Goal: Task Accomplishment & Management: Manage account settings

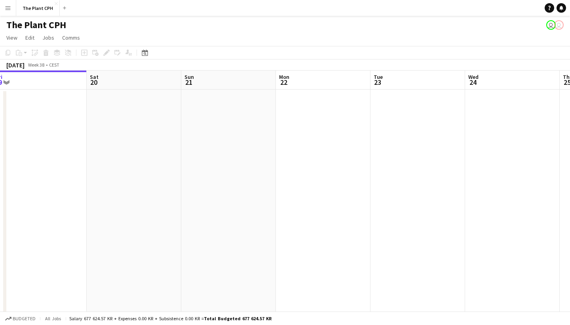
scroll to position [0, 161]
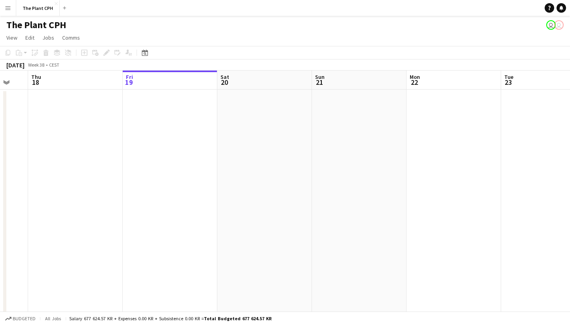
click at [10, 8] on app-icon "Menu" at bounding box center [8, 8] width 6 height 6
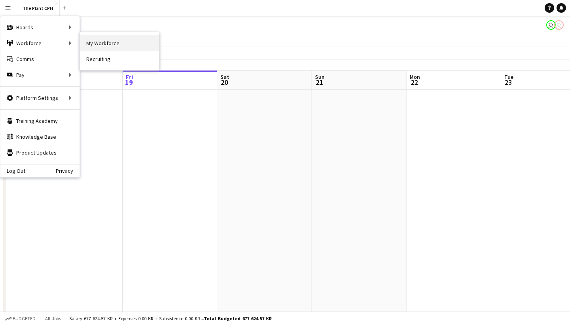
click at [119, 42] on link "My Workforce" at bounding box center [119, 43] width 79 height 16
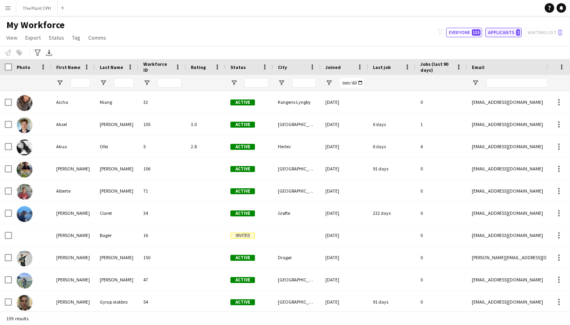
click at [504, 33] on button "Applicants 2" at bounding box center [504, 33] width 36 height 10
type input "**********"
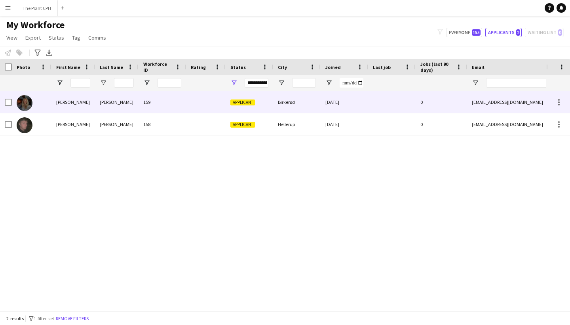
click at [30, 106] on img at bounding box center [25, 103] width 16 height 16
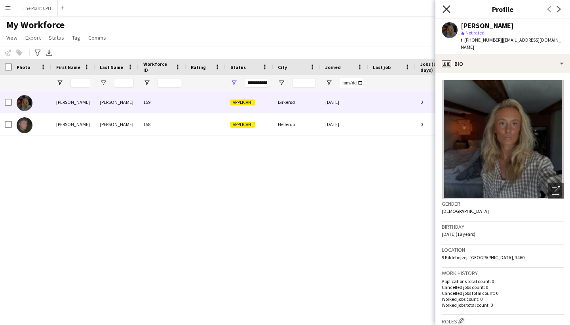
click at [446, 10] on icon at bounding box center [447, 9] width 8 height 8
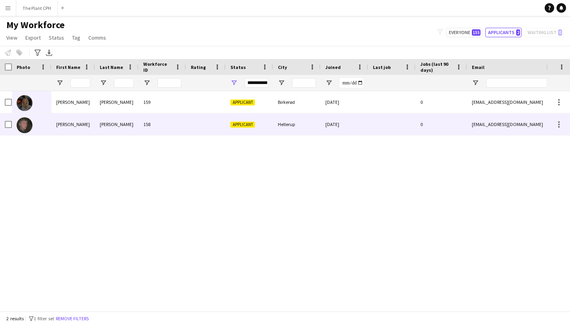
click at [279, 128] on div "Hellerup" at bounding box center [297, 124] width 48 height 22
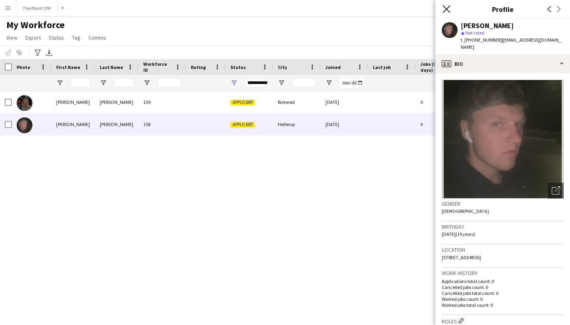
click at [450, 11] on icon "Close pop-in" at bounding box center [447, 9] width 8 height 8
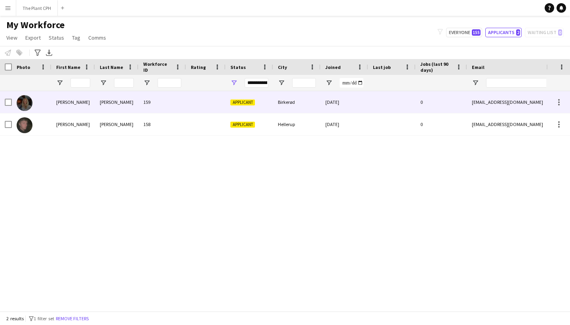
click at [32, 102] on img at bounding box center [25, 103] width 16 height 16
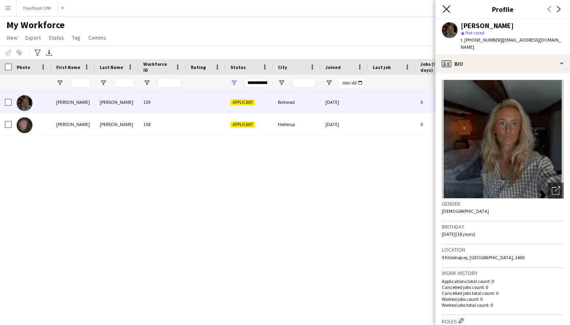
click at [444, 9] on icon "Close pop-in" at bounding box center [447, 9] width 8 height 8
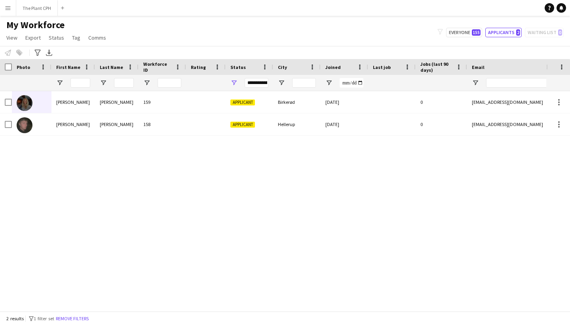
click at [13, 10] on button "Menu" at bounding box center [8, 8] width 16 height 16
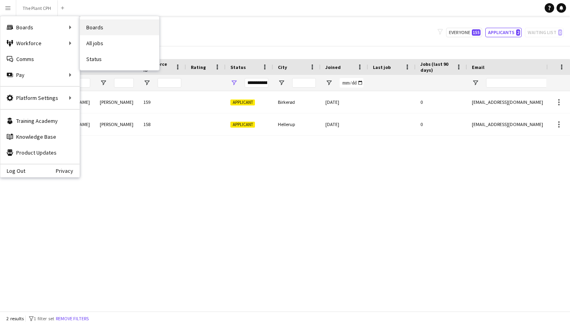
click at [91, 23] on link "Boards" at bounding box center [119, 27] width 79 height 16
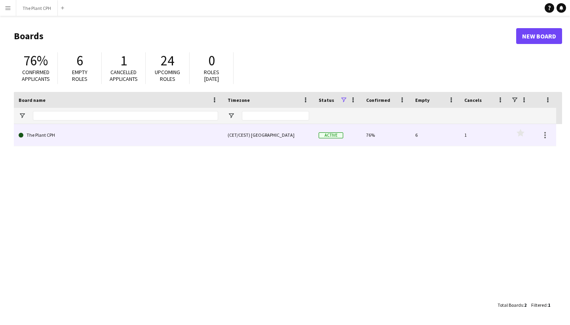
click at [126, 137] on link "The Plant CPH" at bounding box center [119, 135] width 200 height 22
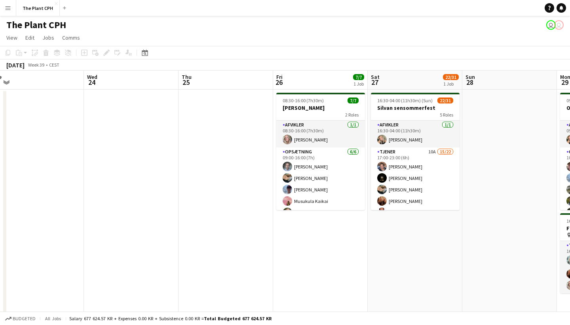
scroll to position [0, 296]
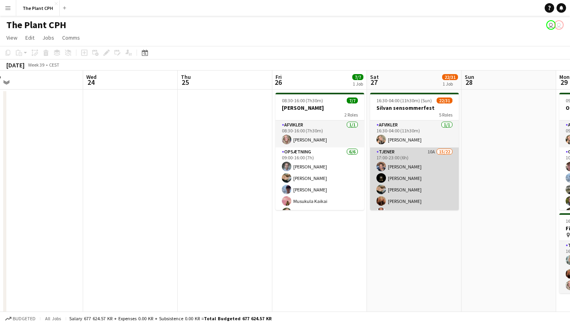
click at [400, 168] on app-card-role "Tjener 10A 15/22 17:00-23:00 (6h) [PERSON_NAME] [PERSON_NAME] [PERSON_NAME] [PE…" at bounding box center [414, 283] width 89 height 273
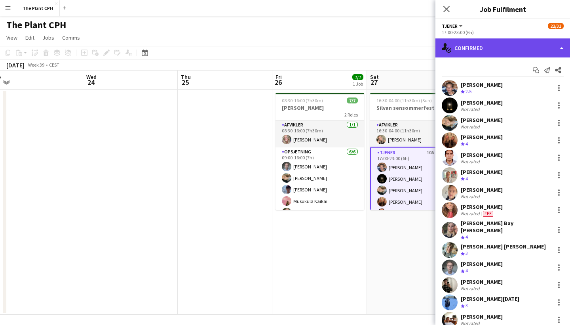
click at [491, 51] on div "single-neutral-actions-check-2 Confirmed" at bounding box center [503, 47] width 135 height 19
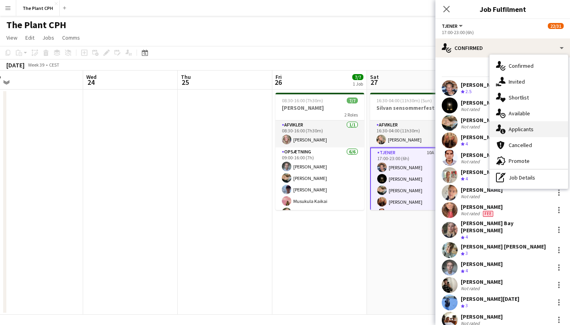
click at [524, 135] on div "single-neutral-actions-information Applicants" at bounding box center [529, 129] width 78 height 16
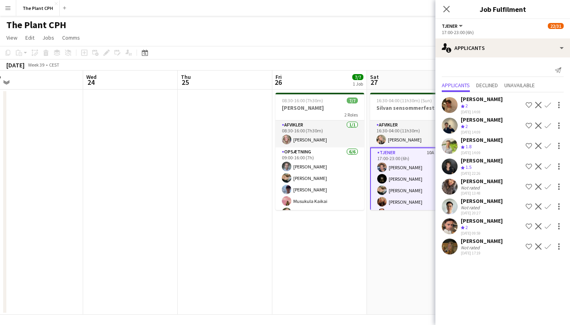
click at [454, 254] on app-user-avatar at bounding box center [450, 246] width 16 height 16
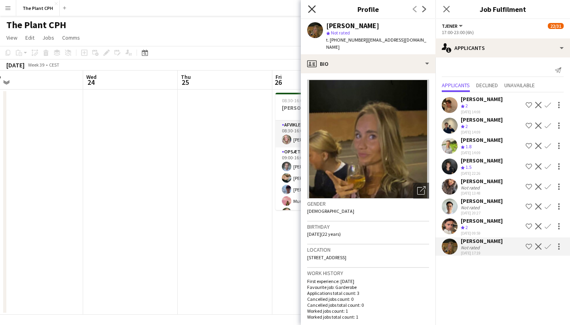
click at [311, 10] on icon at bounding box center [312, 9] width 8 height 8
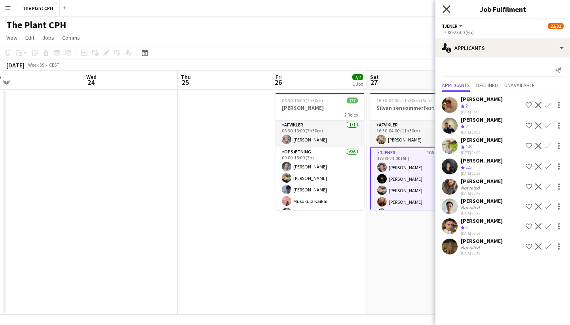
click at [444, 6] on icon "Close pop-in" at bounding box center [447, 9] width 8 height 8
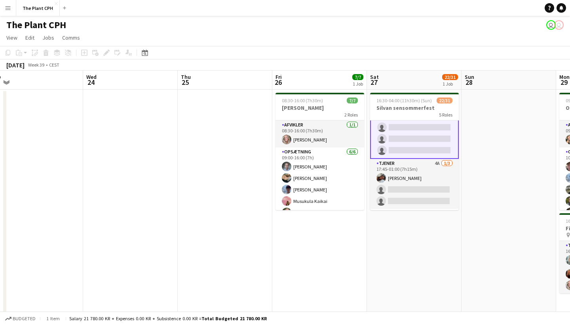
scroll to position [265, 0]
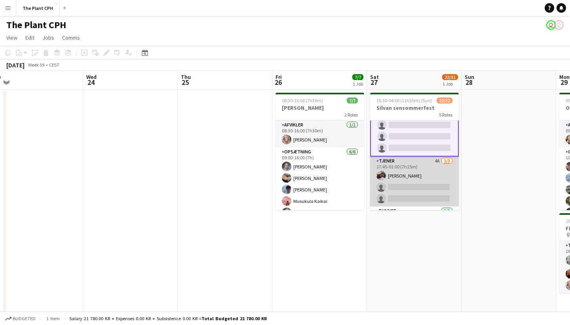
click at [414, 173] on app-card-role "Tjener 4A [DATE] 17:45-01:00 (7h15m) [PERSON_NAME] single-neutral-actions singl…" at bounding box center [414, 181] width 89 height 50
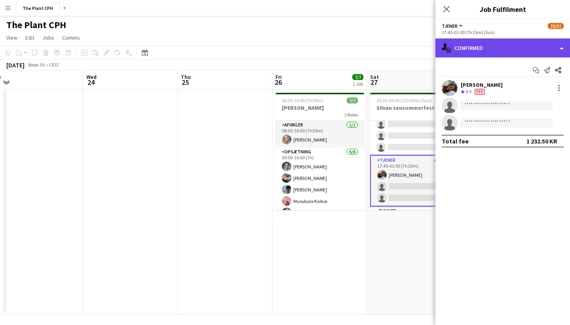
click at [501, 40] on div "single-neutral-actions-check-2 Confirmed" at bounding box center [503, 47] width 135 height 19
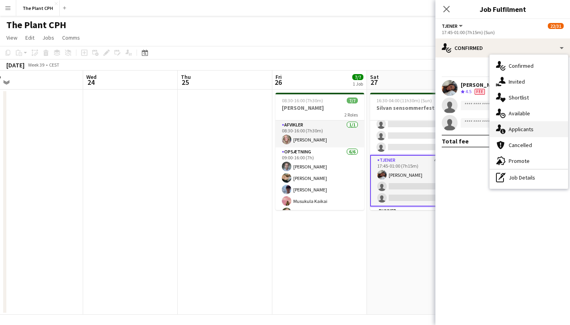
click at [521, 130] on span "Applicants" at bounding box center [521, 129] width 25 height 7
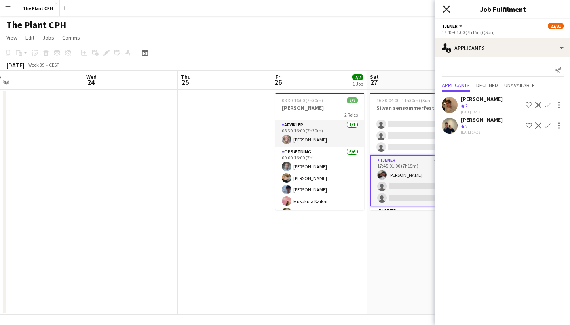
click at [445, 7] on icon at bounding box center [447, 9] width 8 height 8
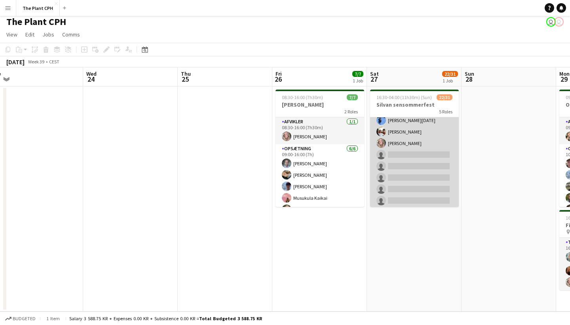
scroll to position [187, 0]
click at [417, 168] on app-card-role "Tjener 10A 15/22 17:00-23:00 (6h) [PERSON_NAME] [PERSON_NAME] [PERSON_NAME] [PE…" at bounding box center [414, 93] width 89 height 273
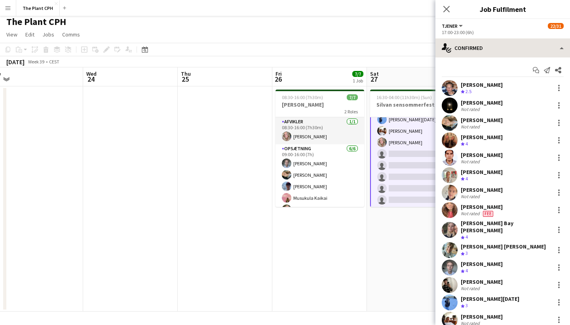
scroll to position [0, 0]
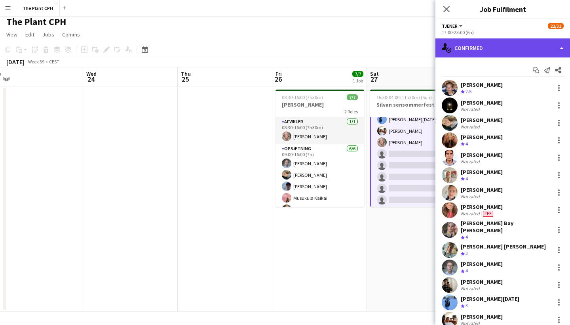
click at [500, 52] on div "single-neutral-actions-check-2 Confirmed" at bounding box center [503, 47] width 135 height 19
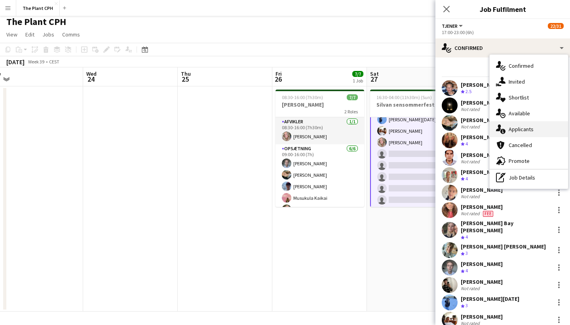
click at [519, 124] on div "single-neutral-actions-information Applicants" at bounding box center [529, 129] width 78 height 16
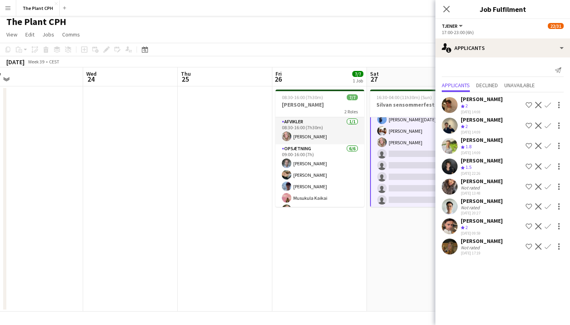
click at [548, 250] on app-icon "Confirm" at bounding box center [548, 246] width 6 height 6
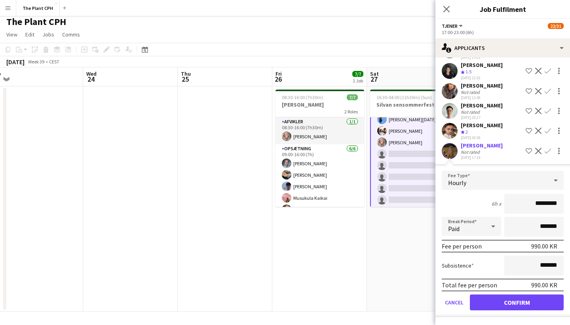
scroll to position [103, 0]
click at [525, 303] on button "Confirm" at bounding box center [517, 302] width 94 height 16
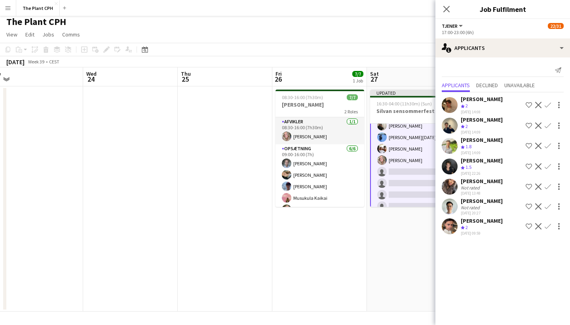
scroll to position [0, 0]
click at [447, 13] on icon "Close pop-in" at bounding box center [447, 9] width 8 height 8
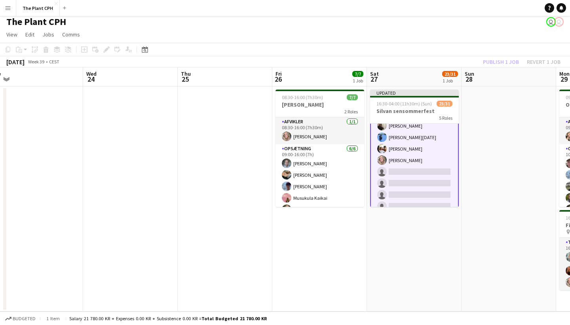
click at [497, 60] on div "Publish 1 job Revert 1 job" at bounding box center [522, 62] width 97 height 10
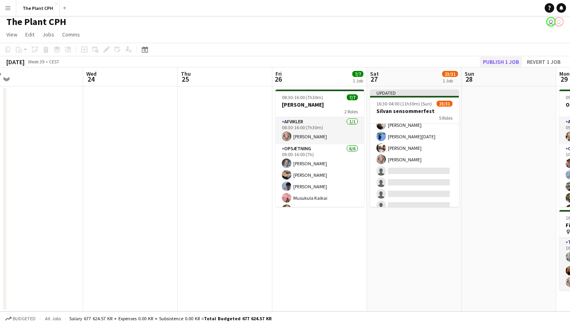
click at [504, 61] on button "Publish 1 job" at bounding box center [501, 62] width 42 height 10
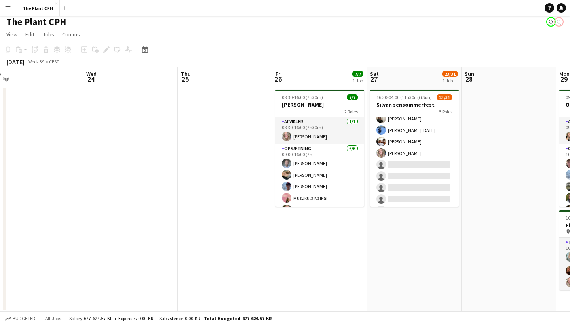
click at [3, 11] on button "Menu" at bounding box center [8, 8] width 16 height 16
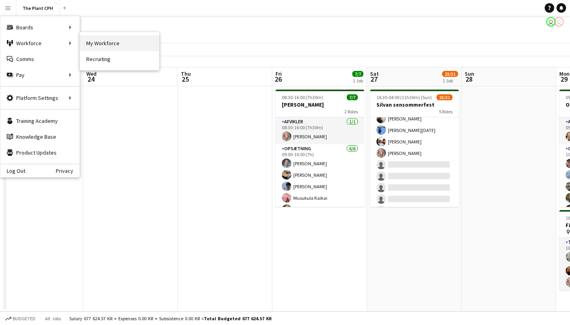
click at [117, 42] on link "My Workforce" at bounding box center [119, 43] width 79 height 16
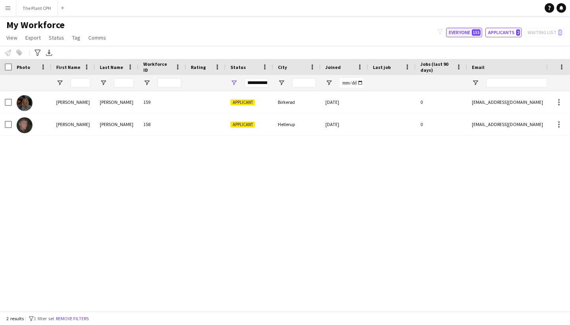
click at [467, 29] on button "Everyone 155" at bounding box center [464, 33] width 36 height 10
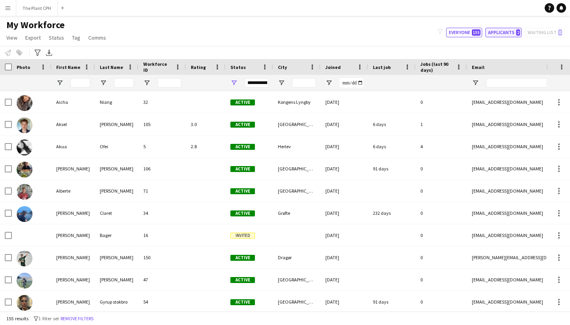
click at [513, 33] on button "Applicants 2" at bounding box center [504, 33] width 36 height 10
type input "**********"
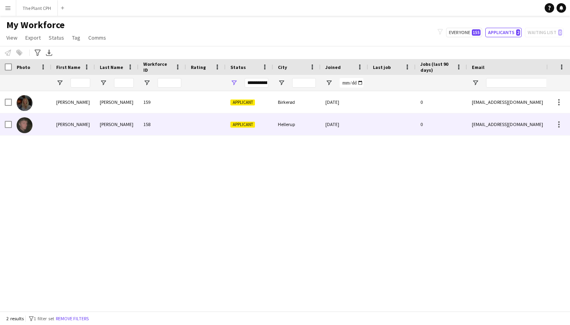
click at [27, 124] on img at bounding box center [25, 125] width 16 height 16
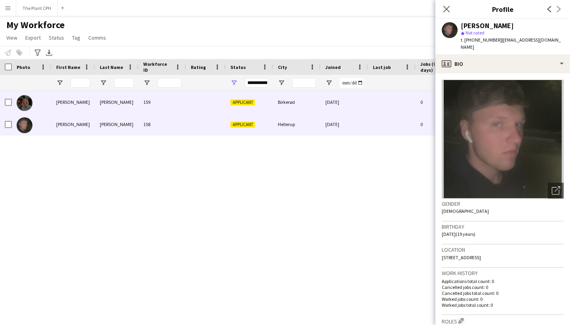
click at [33, 103] on div at bounding box center [32, 102] width 40 height 22
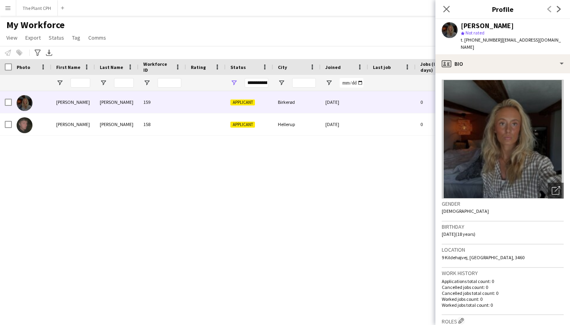
click at [444, 4] on div "Close pop-in" at bounding box center [447, 9] width 22 height 18
click at [445, 12] on icon "Close pop-in" at bounding box center [447, 9] width 8 height 8
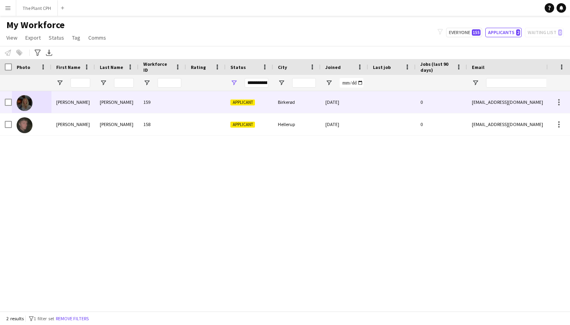
click at [135, 107] on div "[PERSON_NAME]" at bounding box center [117, 102] width 44 height 22
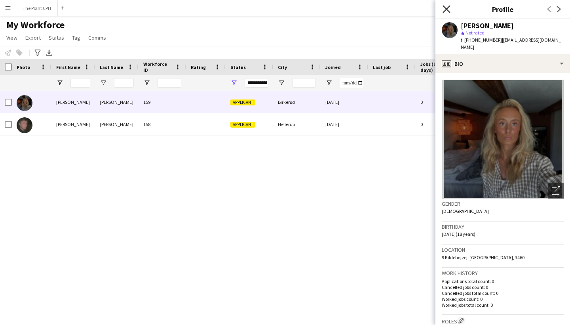
click at [444, 9] on icon "Close pop-in" at bounding box center [447, 9] width 8 height 8
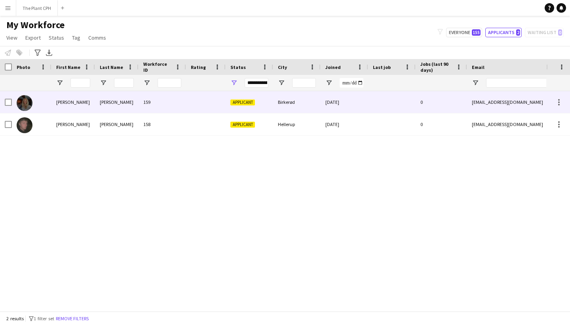
click at [248, 105] on span "Applicant" at bounding box center [243, 102] width 25 height 6
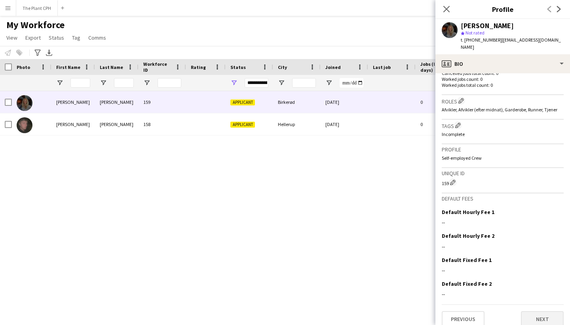
scroll to position [219, 0]
click at [546, 312] on button "Next" at bounding box center [542, 320] width 43 height 16
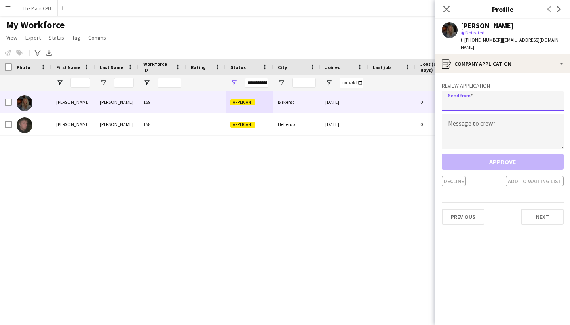
click at [498, 94] on input "email" at bounding box center [503, 101] width 122 height 20
type input "**********"
click at [485, 116] on textarea at bounding box center [503, 132] width 122 height 36
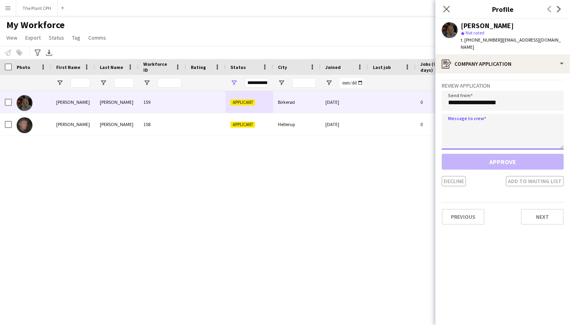
paste textarea "**********"
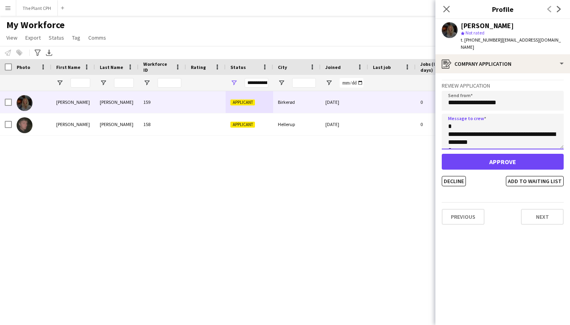
scroll to position [111, 0]
click at [488, 128] on textarea "**********" at bounding box center [503, 132] width 122 height 36
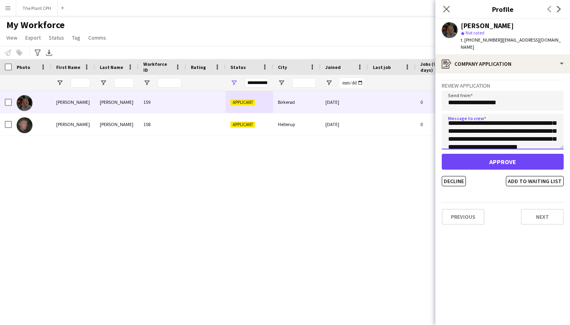
click at [506, 124] on textarea "**********" at bounding box center [503, 132] width 122 height 36
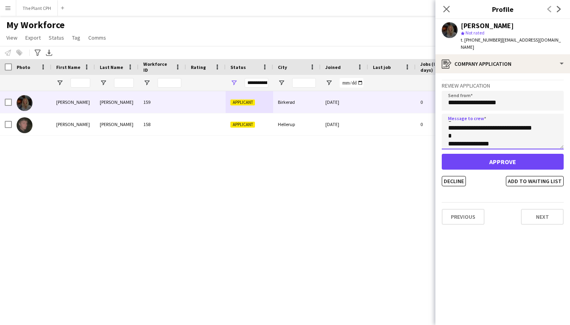
scroll to position [152, 0]
click at [487, 128] on textarea "**********" at bounding box center [503, 132] width 122 height 36
drag, startPoint x: 513, startPoint y: 124, endPoint x: 439, endPoint y: 124, distance: 74.5
click at [439, 124] on app-crew-profile-application "**********" at bounding box center [503, 199] width 135 height 252
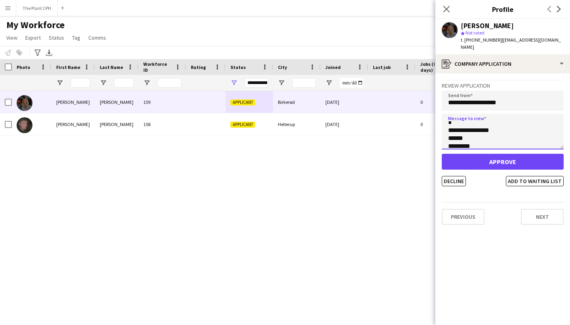
click at [517, 124] on textarea "**********" at bounding box center [503, 132] width 122 height 36
click at [489, 136] on textarea "**********" at bounding box center [503, 132] width 122 height 36
click at [477, 136] on textarea "**********" at bounding box center [503, 132] width 122 height 36
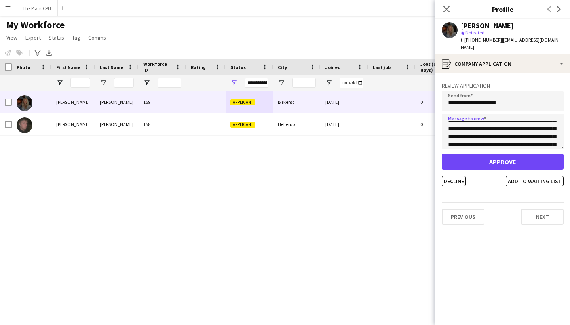
scroll to position [0, 0]
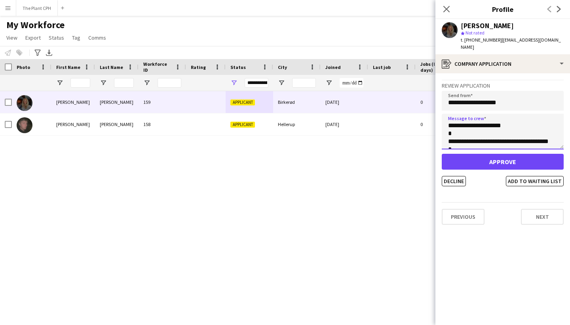
drag, startPoint x: 485, startPoint y: 133, endPoint x: 419, endPoint y: 74, distance: 87.8
click at [419, 74] on body "Menu Boards Boards Boards All jobs Status Workforce Workforce My Workforce Recr…" at bounding box center [285, 162] width 570 height 325
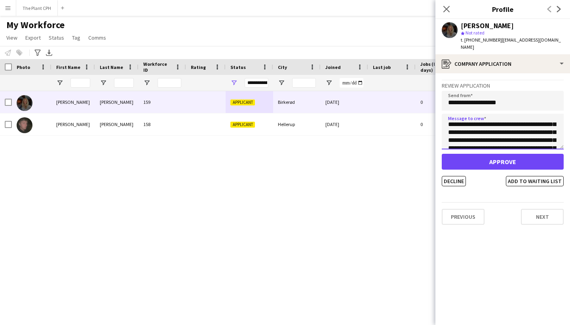
scroll to position [49, 0]
click at [496, 125] on textarea "**********" at bounding box center [503, 132] width 122 height 36
type textarea "**********"
click at [494, 154] on button "Approve" at bounding box center [503, 162] width 122 height 16
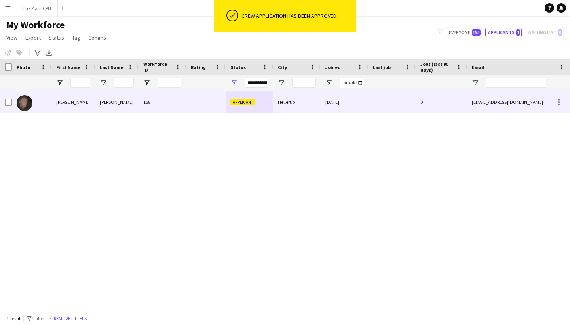
click at [149, 101] on div "158" at bounding box center [163, 102] width 48 height 22
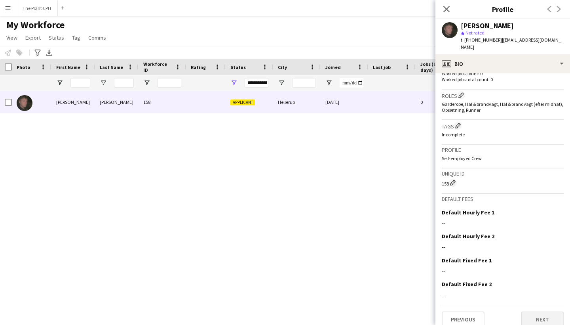
scroll to position [225, 0]
click at [542, 312] on button "Next" at bounding box center [542, 320] width 43 height 16
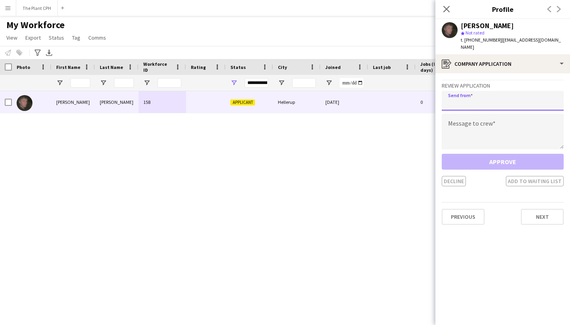
click at [487, 97] on input "email" at bounding box center [503, 101] width 122 height 20
type input "**********"
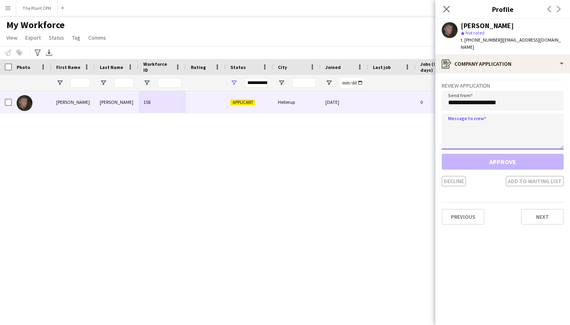
paste textarea "**********"
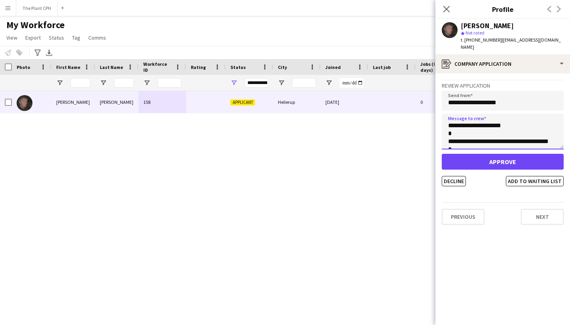
scroll to position [0, 0]
type textarea "**********"
click at [495, 154] on button "Approve" at bounding box center [503, 162] width 122 height 16
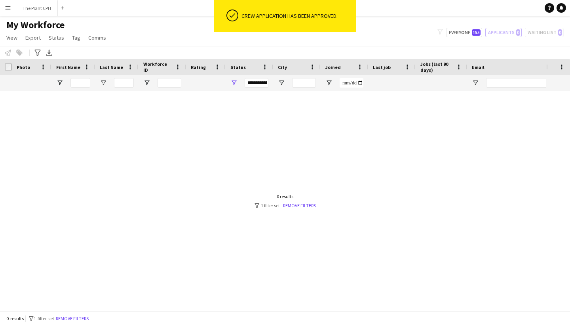
click at [10, 13] on button "Menu" at bounding box center [8, 8] width 16 height 16
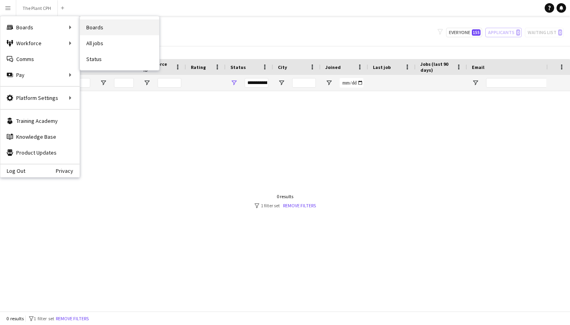
click at [124, 31] on link "Boards" at bounding box center [119, 27] width 79 height 16
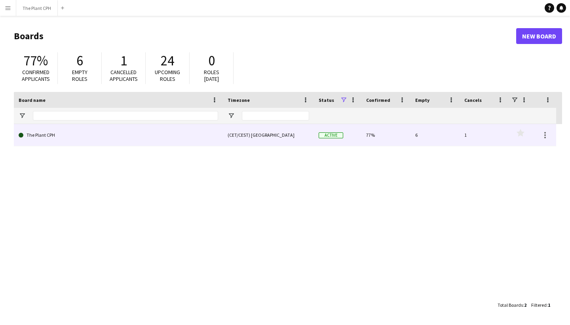
click at [129, 134] on link "The Plant CPH" at bounding box center [119, 135] width 200 height 22
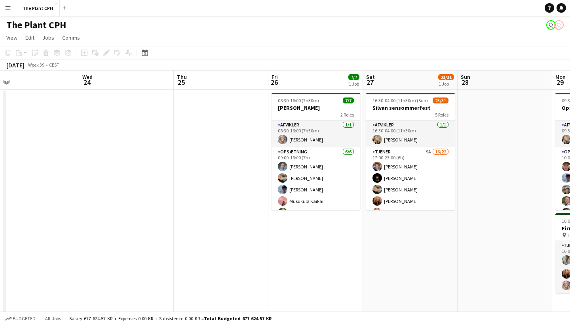
scroll to position [0, 300]
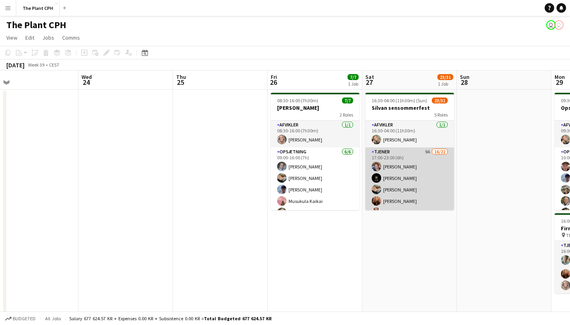
click at [404, 178] on app-card-role "Tjener 9A 16/22 17:00-23:00 (6h) [PERSON_NAME] [PERSON_NAME] [PERSON_NAME] [PER…" at bounding box center [410, 283] width 89 height 273
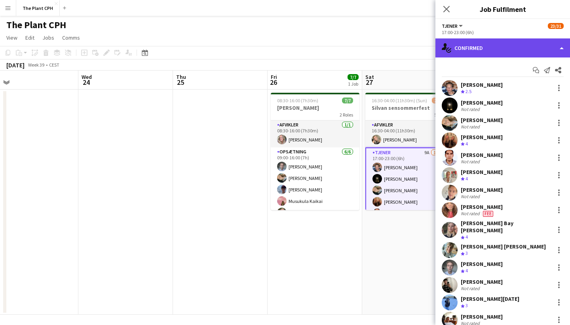
click at [555, 50] on div "single-neutral-actions-check-2 Confirmed" at bounding box center [503, 47] width 135 height 19
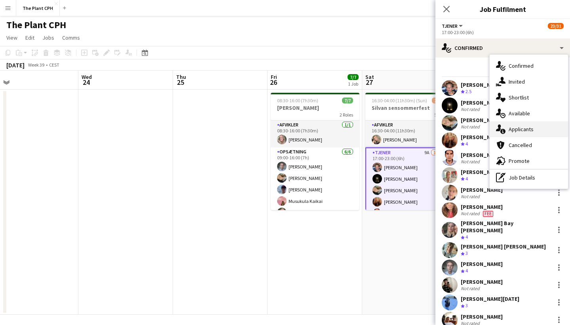
click at [527, 126] on span "Applicants" at bounding box center [521, 129] width 25 height 7
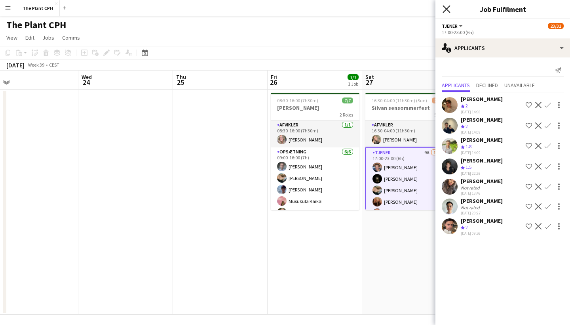
click at [447, 8] on icon "Close pop-in" at bounding box center [447, 9] width 8 height 8
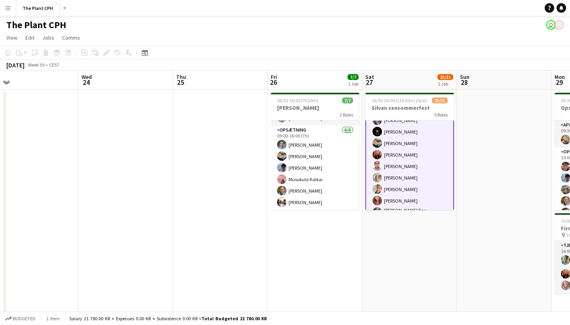
scroll to position [53, 0]
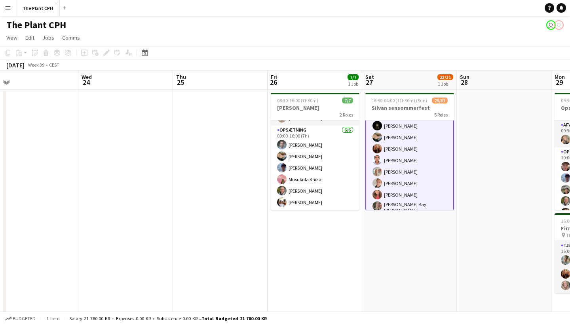
click at [406, 172] on app-card-role "Tjener 9A 16/22 17:00-23:00 (6h) [PERSON_NAME] [PERSON_NAME] [PERSON_NAME] [PER…" at bounding box center [410, 231] width 89 height 275
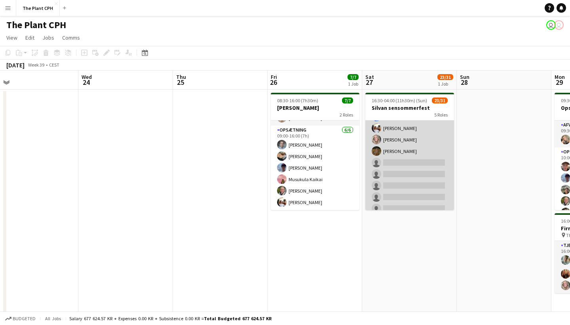
scroll to position [201, 0]
click at [406, 177] on app-card-role "Tjener 9A 16/22 17:00-23:00 (6h) [PERSON_NAME] [PERSON_NAME] [PERSON_NAME] [PER…" at bounding box center [410, 83] width 89 height 273
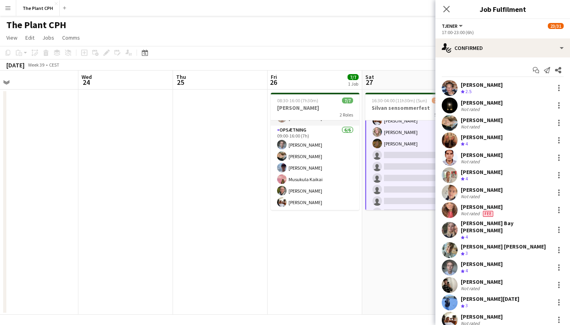
click at [395, 252] on app-date-cell "16:30-04:00 (11h30m) (Sun) 23/31 Silvan sensommerfest 5 Roles Afvikler [DATE] 1…" at bounding box center [409, 202] width 95 height 225
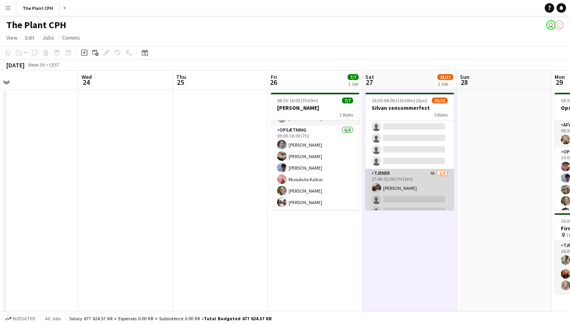
scroll to position [269, 0]
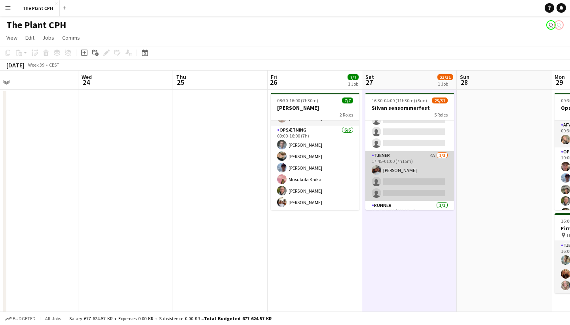
click at [408, 175] on app-card-role "Tjener 4A [DATE] 17:45-01:00 (7h15m) [PERSON_NAME] single-neutral-actions singl…" at bounding box center [410, 176] width 89 height 50
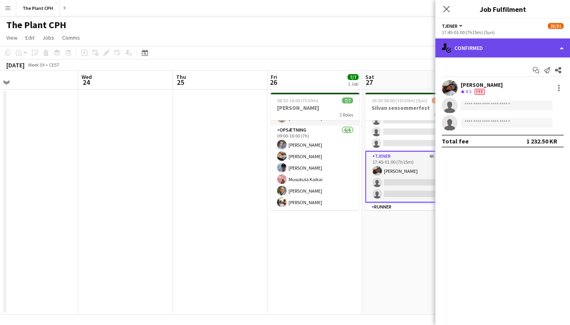
click at [526, 46] on div "single-neutral-actions-check-2 Confirmed" at bounding box center [503, 47] width 135 height 19
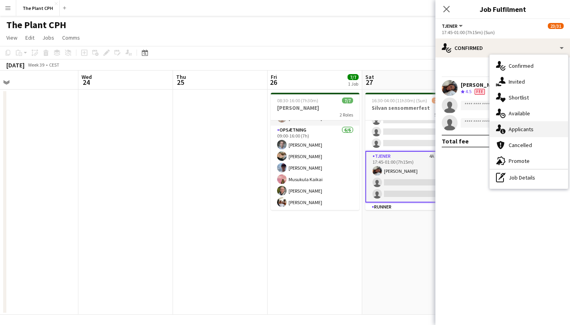
click at [522, 129] on span "Applicants" at bounding box center [521, 129] width 25 height 7
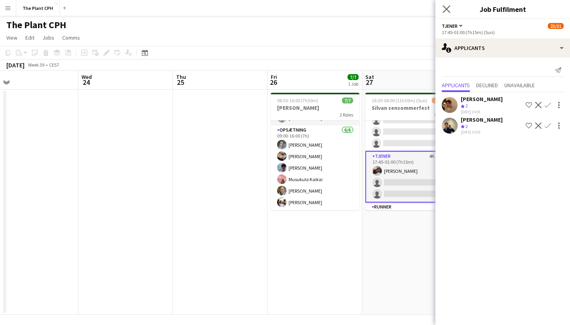
click at [447, 5] on app-icon "Close pop-in" at bounding box center [446, 9] width 11 height 11
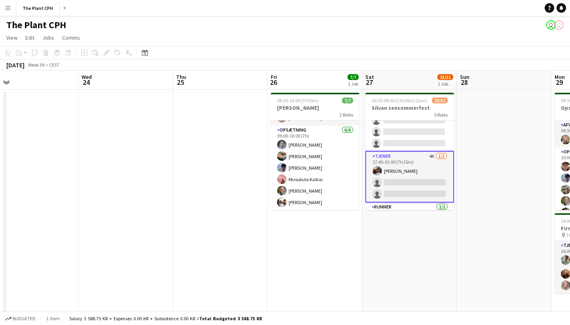
click at [418, 260] on app-date-cell "16:30-04:00 (11h30m) (Sun) 23/31 Silvan sensommerfest 5 Roles Afvikler [DATE] 1…" at bounding box center [409, 202] width 95 height 225
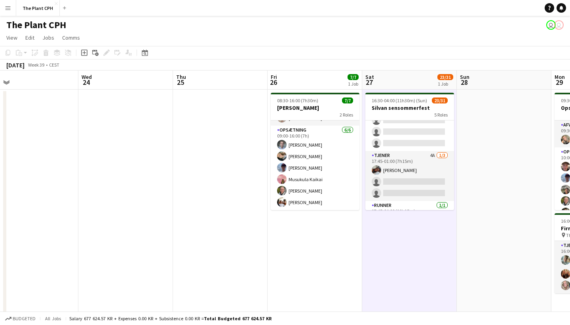
click at [485, 233] on app-date-cell at bounding box center [504, 202] width 95 height 225
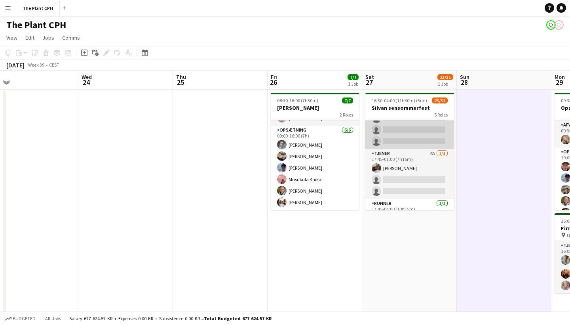
scroll to position [272, 0]
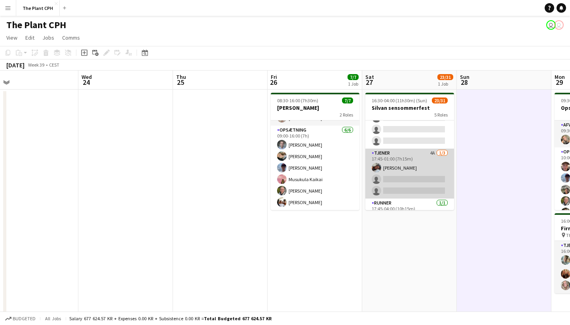
click at [403, 186] on app-card-role "Tjener 4A [DATE] 17:45-01:00 (7h15m) [PERSON_NAME] single-neutral-actions singl…" at bounding box center [410, 174] width 89 height 50
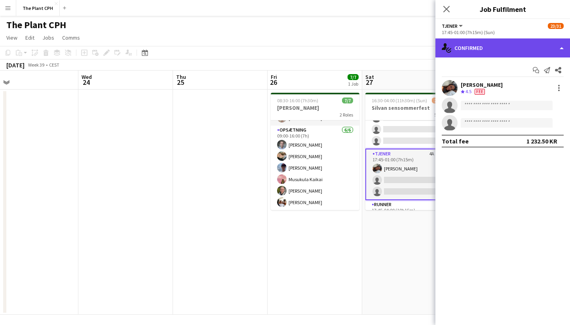
click at [519, 52] on div "single-neutral-actions-check-2 Confirmed" at bounding box center [503, 47] width 135 height 19
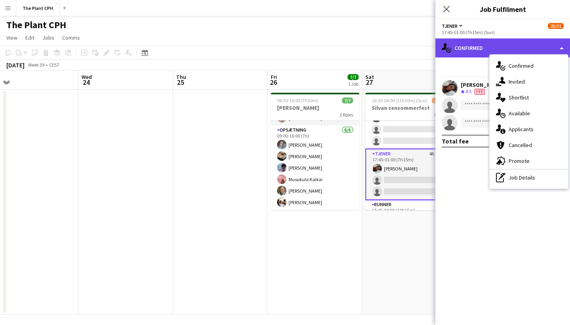
click at [519, 52] on div "single-neutral-actions-check-2 Confirmed" at bounding box center [503, 47] width 135 height 19
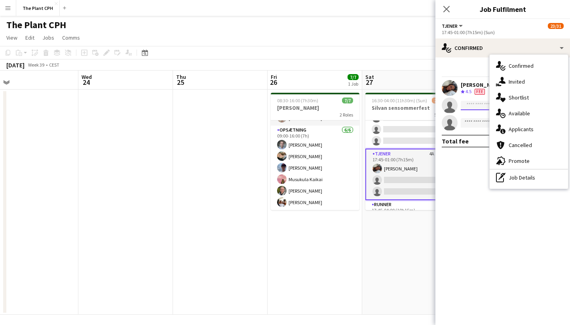
click at [471, 108] on input at bounding box center [507, 106] width 92 height 10
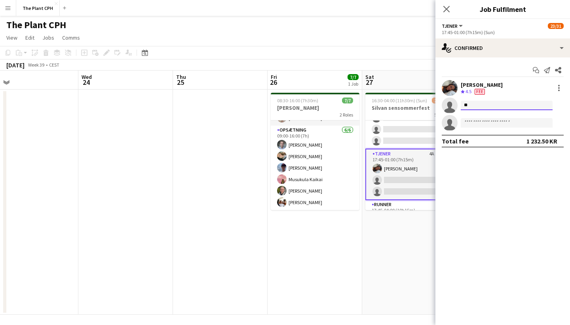
type input "*"
type input "****"
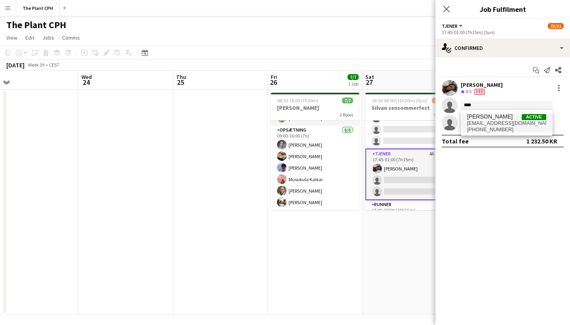
click at [504, 122] on span "[EMAIL_ADDRESS][DOMAIN_NAME]" at bounding box center [506, 123] width 79 height 6
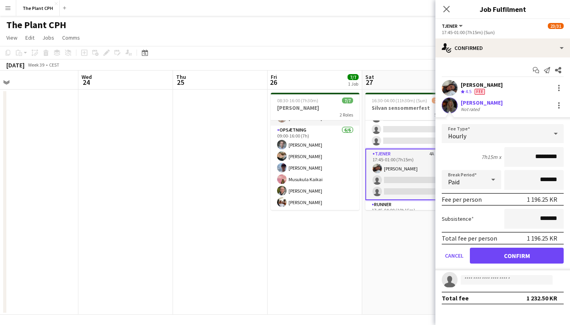
click at [517, 254] on button "Confirm" at bounding box center [517, 256] width 94 height 16
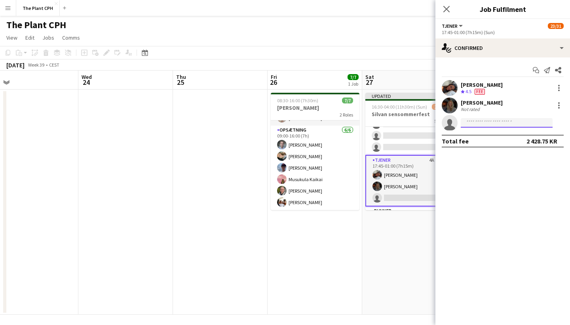
click at [496, 123] on input at bounding box center [507, 123] width 92 height 10
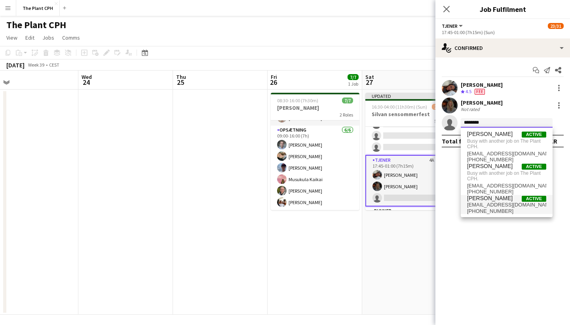
type input "********"
click at [488, 196] on span "[PERSON_NAME]" at bounding box center [490, 198] width 46 height 7
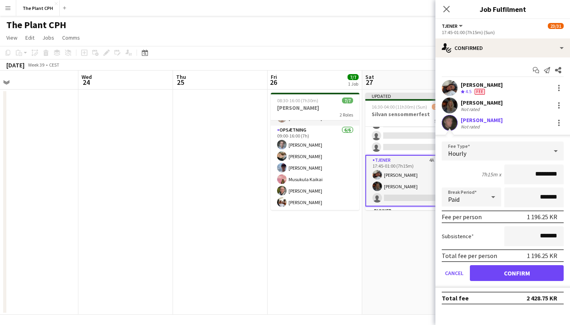
click at [521, 275] on button "Confirm" at bounding box center [517, 273] width 94 height 16
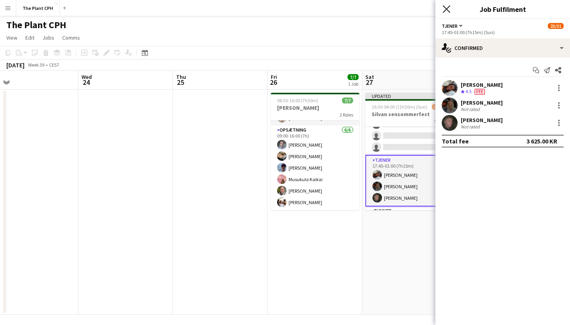
click at [448, 10] on icon at bounding box center [447, 9] width 8 height 8
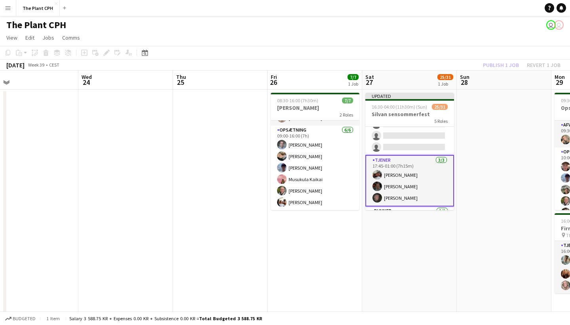
click at [495, 65] on div "Publish 1 job Revert 1 job" at bounding box center [522, 65] width 97 height 10
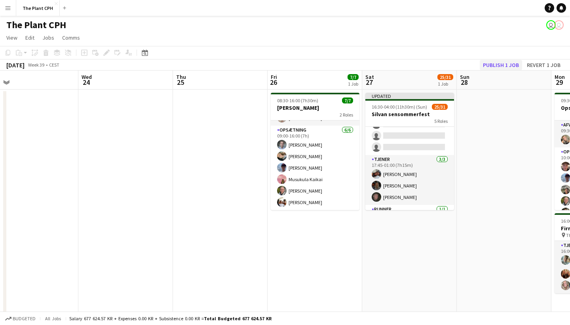
click at [499, 64] on button "Publish 1 job" at bounding box center [501, 65] width 42 height 10
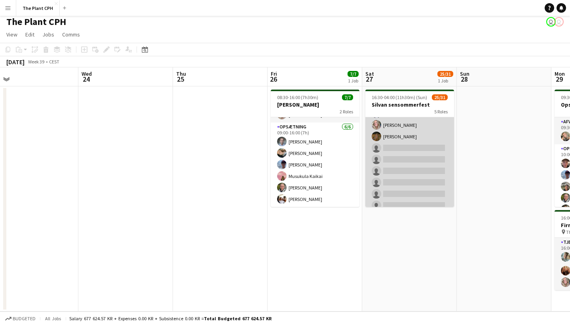
scroll to position [199, 0]
click at [406, 149] on app-card-role "Tjener 9A 16/22 17:00-23:00 (6h) [PERSON_NAME] [PERSON_NAME] [PERSON_NAME] [PER…" at bounding box center [410, 81] width 89 height 273
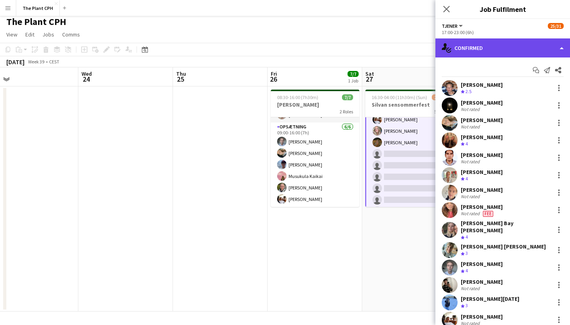
click at [514, 42] on div "single-neutral-actions-check-2 Confirmed" at bounding box center [503, 47] width 135 height 19
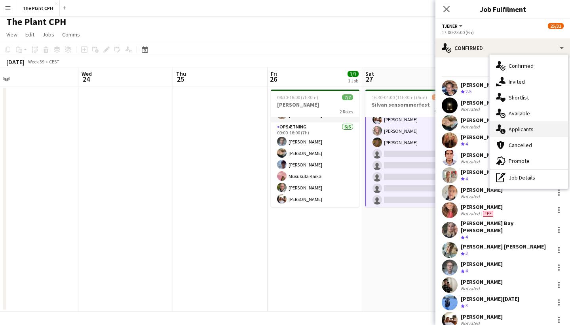
click at [520, 132] on span "Applicants" at bounding box center [521, 129] width 25 height 7
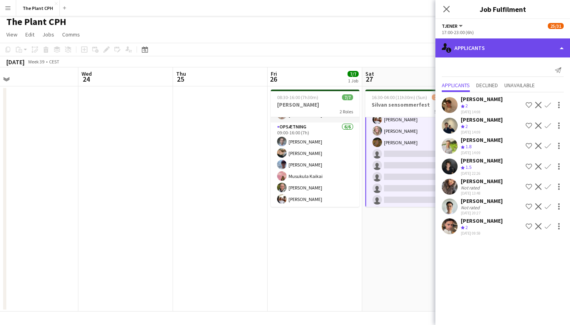
click at [479, 51] on div "single-neutral-actions-information Applicants" at bounding box center [503, 47] width 135 height 19
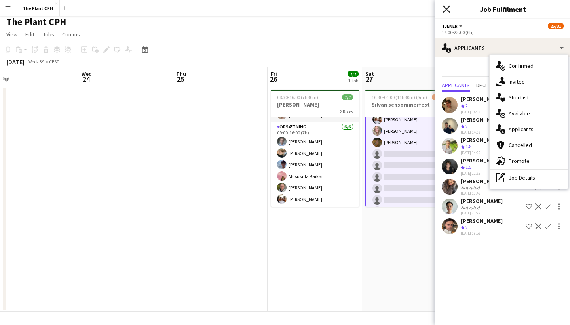
click at [446, 7] on icon "Close pop-in" at bounding box center [447, 9] width 8 height 8
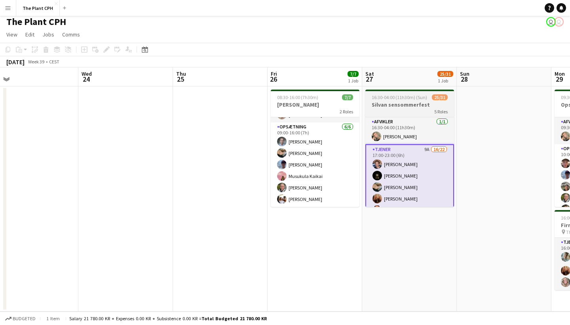
scroll to position [0, 0]
click at [403, 104] on h3 "Silvan sensommerfest" at bounding box center [410, 104] width 89 height 7
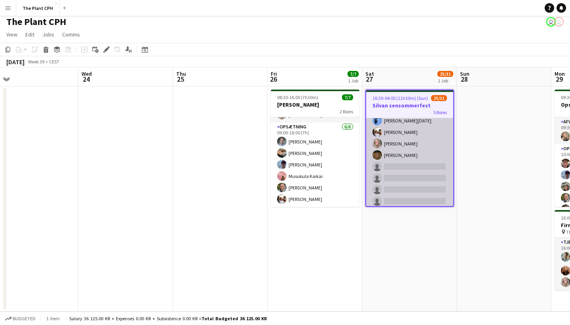
scroll to position [187, 0]
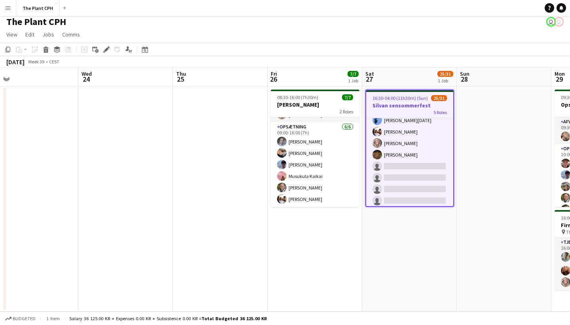
click at [409, 251] on app-date-cell "16:30-04:00 (11h30m) (Sun) 25/31 Silvan sensommerfest 5 Roles Afvikler [DATE] 1…" at bounding box center [409, 198] width 95 height 225
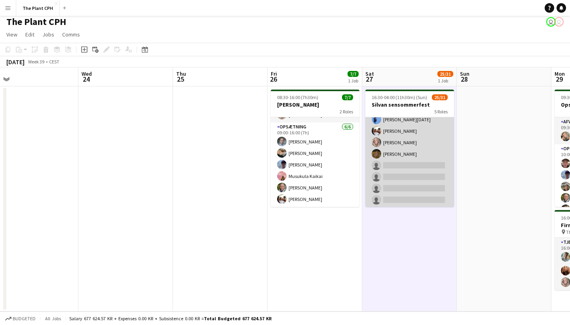
click at [414, 182] on app-card-role "Tjener 9A 16/22 17:00-23:00 (6h) [PERSON_NAME] [PERSON_NAME] [PERSON_NAME] [PER…" at bounding box center [410, 94] width 89 height 273
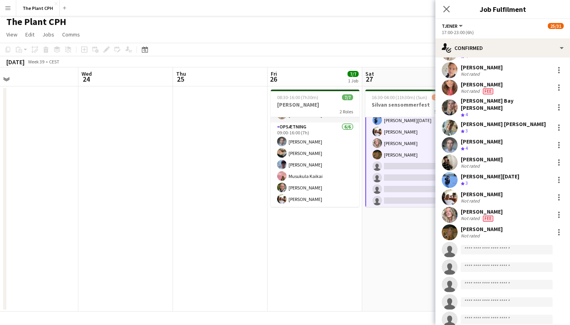
scroll to position [136, 0]
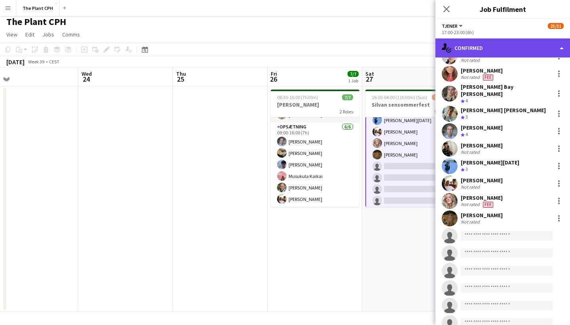
click at [538, 43] on div "single-neutral-actions-check-2 Confirmed" at bounding box center [503, 47] width 135 height 19
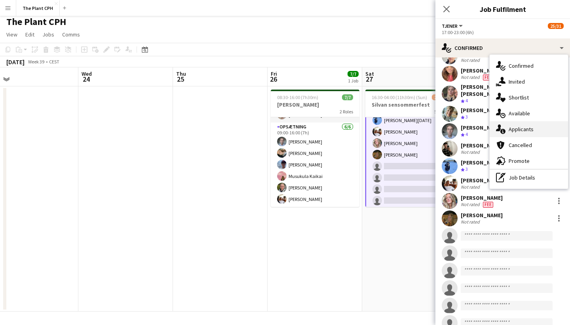
click at [530, 128] on span "Applicants" at bounding box center [521, 129] width 25 height 7
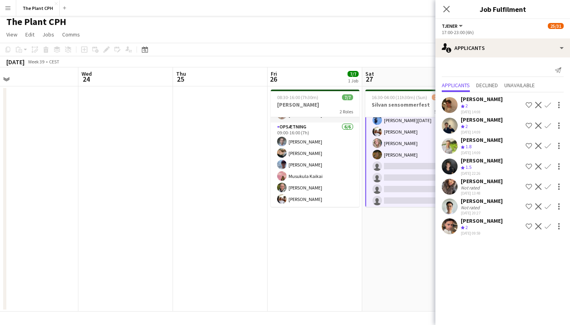
click at [452, 193] on app-user-avatar at bounding box center [450, 187] width 16 height 16
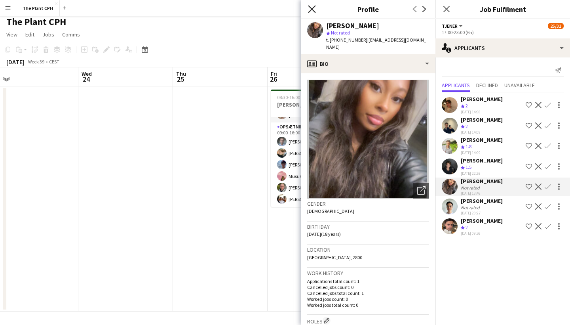
click at [311, 8] on icon "Close pop-in" at bounding box center [312, 9] width 8 height 8
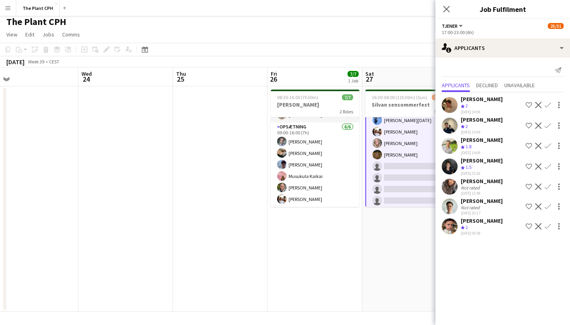
scroll to position [3, 0]
click at [446, 11] on icon "Close pop-in" at bounding box center [447, 9] width 8 height 8
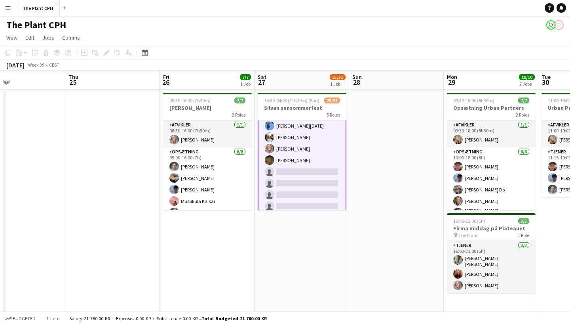
scroll to position [0, 0]
click at [385, 174] on app-date-cell at bounding box center [396, 202] width 95 height 225
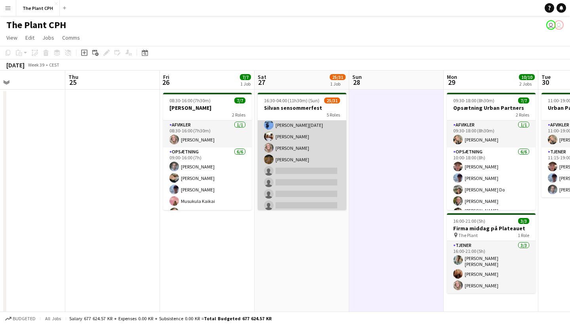
click at [330, 171] on app-card-role "Tjener 9A 16/22 17:00-23:00 (6h) [PERSON_NAME] [PERSON_NAME] [PERSON_NAME] [PER…" at bounding box center [302, 99] width 89 height 273
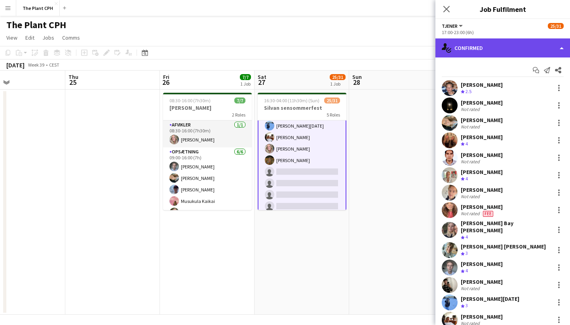
click at [494, 47] on div "single-neutral-actions-check-2 Confirmed" at bounding box center [503, 47] width 135 height 19
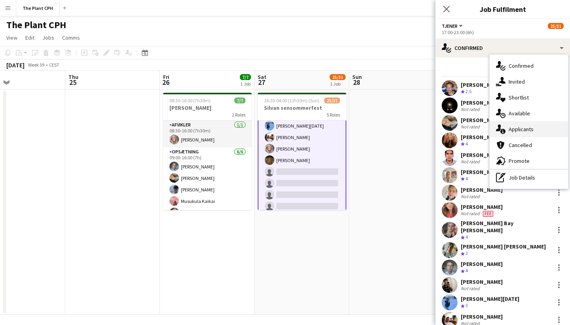
click at [517, 127] on span "Applicants" at bounding box center [521, 129] width 25 height 7
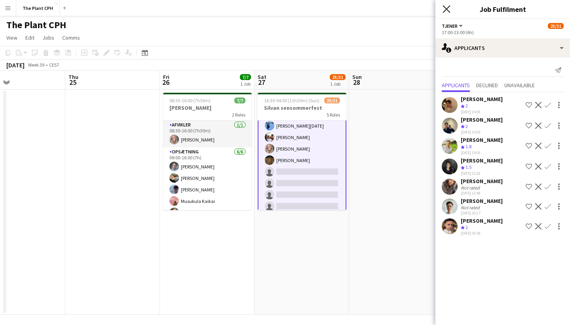
click at [446, 8] on icon "Close pop-in" at bounding box center [447, 9] width 8 height 8
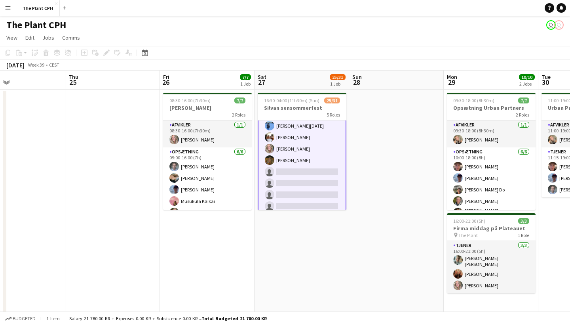
click at [10, 14] on button "Menu" at bounding box center [8, 8] width 16 height 16
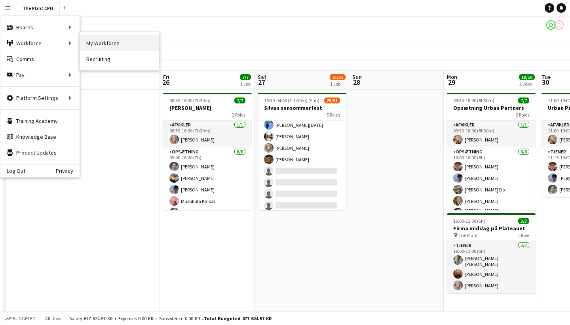
click at [108, 40] on link "My Workforce" at bounding box center [119, 43] width 79 height 16
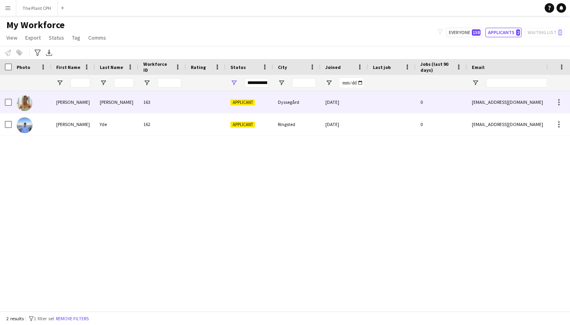
click at [27, 103] on img at bounding box center [25, 103] width 16 height 16
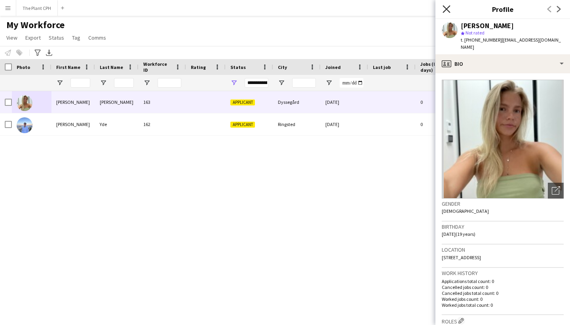
click at [444, 8] on icon "Close pop-in" at bounding box center [447, 9] width 8 height 8
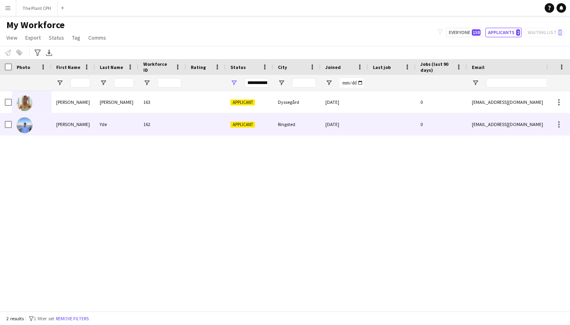
click at [23, 123] on img at bounding box center [25, 125] width 16 height 16
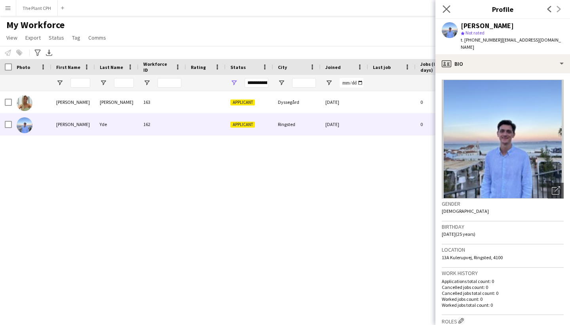
click at [448, 5] on app-icon "Close pop-in" at bounding box center [446, 9] width 11 height 11
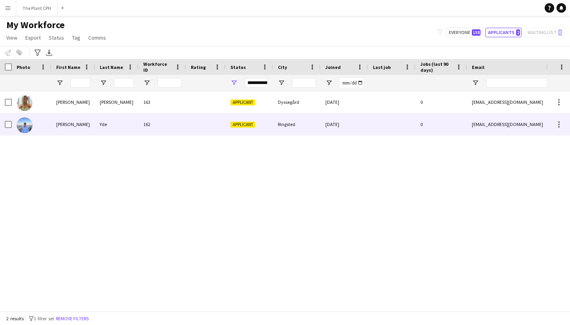
click at [72, 121] on div "[PERSON_NAME]" at bounding box center [74, 124] width 44 height 22
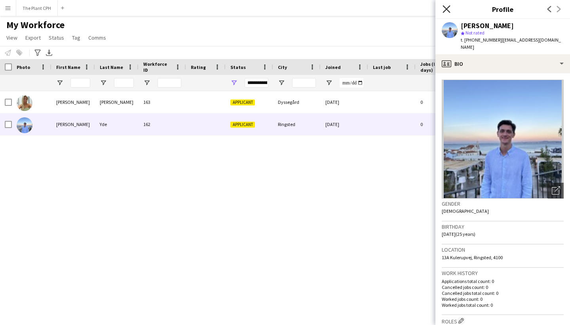
click at [444, 11] on icon at bounding box center [447, 9] width 8 height 8
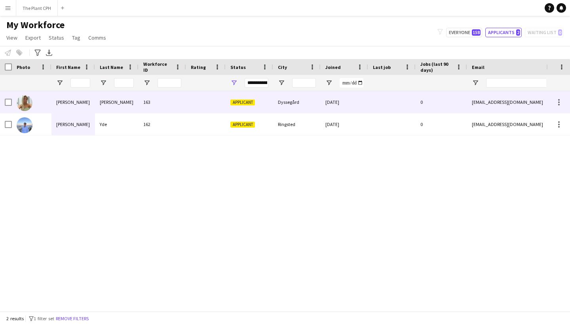
click at [141, 103] on div "163" at bounding box center [163, 102] width 48 height 22
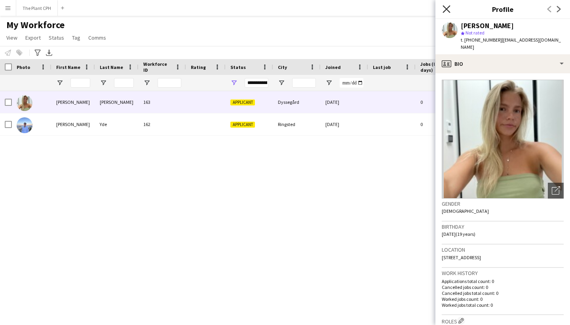
click at [450, 12] on icon at bounding box center [447, 9] width 8 height 8
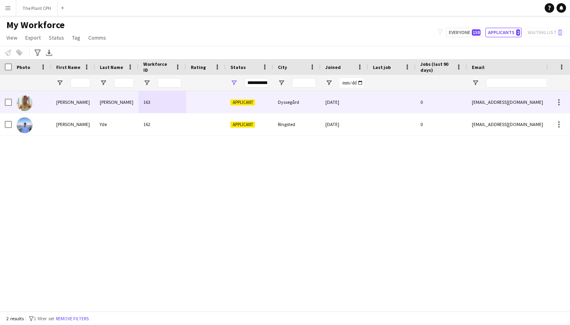
click at [67, 95] on div "[PERSON_NAME]" at bounding box center [74, 102] width 44 height 22
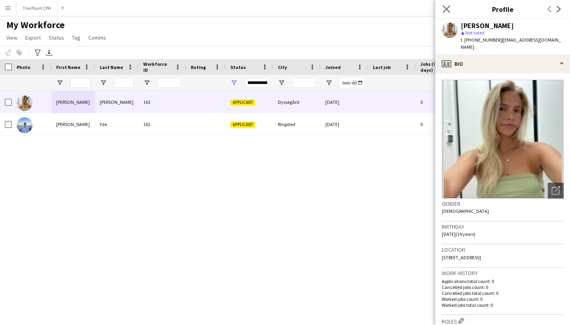
click at [446, 5] on app-icon "Close pop-in" at bounding box center [446, 9] width 11 height 11
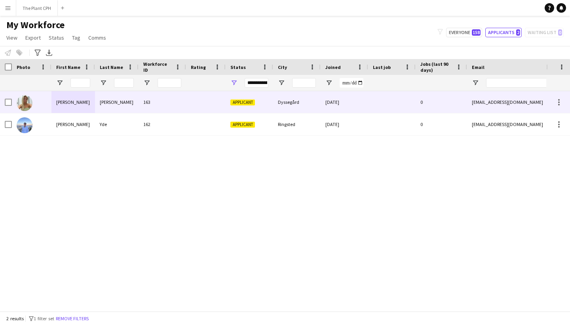
click at [327, 106] on div "[DATE]" at bounding box center [345, 102] width 48 height 22
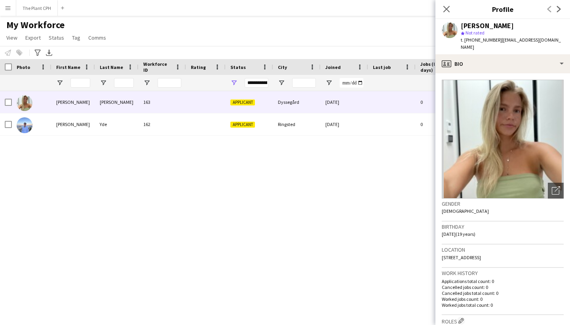
click at [389, 225] on div "[PERSON_NAME] 163 Applicant Dyssegård [DATE] 0 [EMAIL_ADDRESS][DOMAIN_NAME] [PH…" at bounding box center [273, 201] width 547 height 220
click at [450, 10] on icon "Close pop-in" at bounding box center [447, 9] width 8 height 8
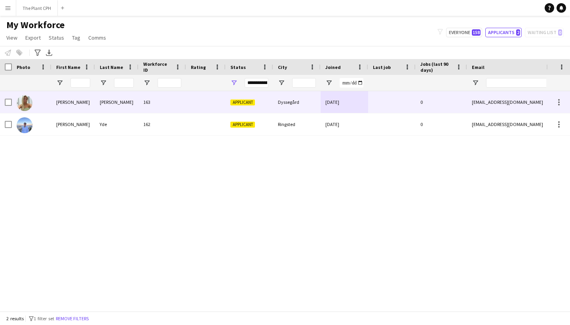
click at [33, 100] on div at bounding box center [32, 102] width 40 height 22
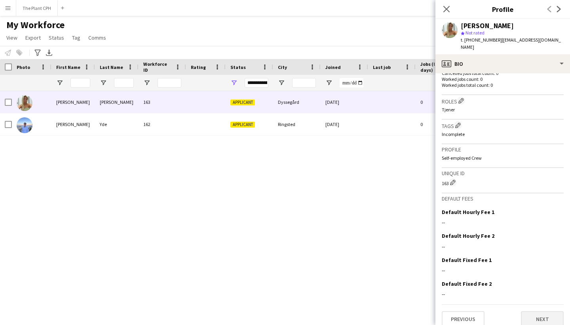
scroll to position [219, 0]
click at [534, 312] on button "Next" at bounding box center [542, 320] width 43 height 16
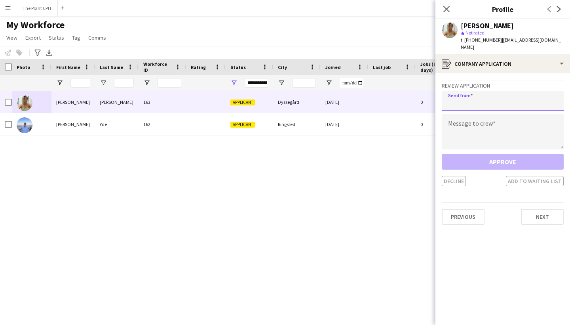
click at [482, 98] on input "email" at bounding box center [503, 101] width 122 height 20
type input "**********"
click at [478, 122] on textarea at bounding box center [503, 132] width 122 height 36
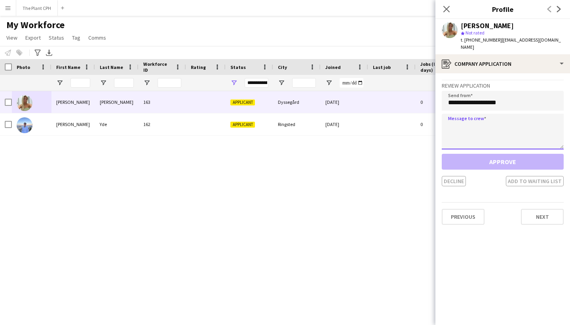
paste textarea "**********"
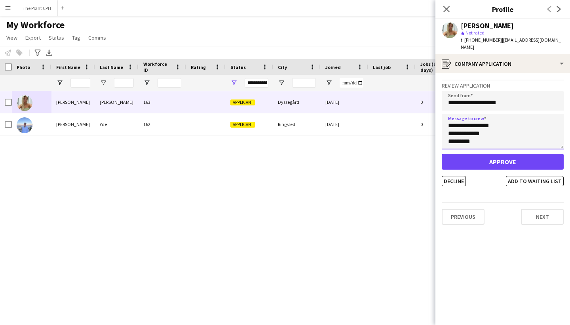
scroll to position [190, 0]
type textarea "**********"
click at [505, 159] on button "Approve" at bounding box center [503, 162] width 122 height 16
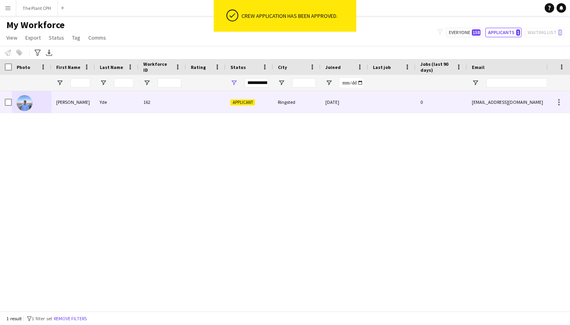
click at [188, 109] on div at bounding box center [206, 102] width 40 height 22
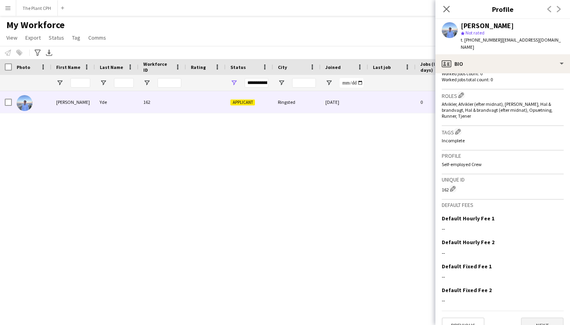
scroll to position [225, 0]
click at [539, 318] on button "Next" at bounding box center [542, 326] width 43 height 16
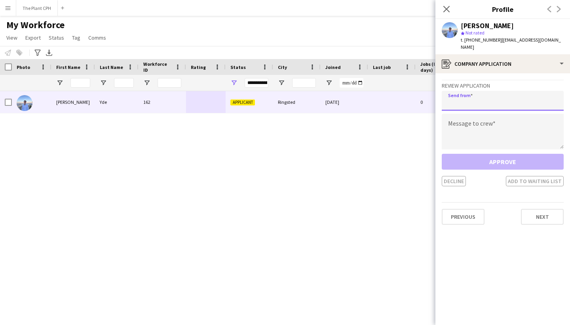
click at [494, 95] on input "email" at bounding box center [503, 101] width 122 height 20
type input "**********"
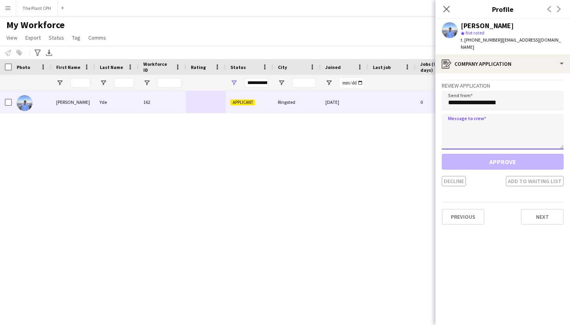
paste textarea "**********"
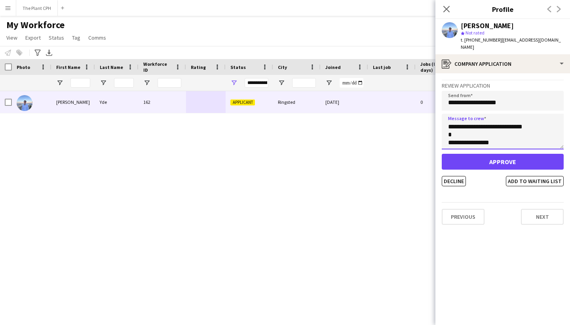
scroll to position [156, 0]
click at [519, 138] on textarea "**********" at bounding box center [503, 132] width 122 height 36
click at [527, 138] on textarea "**********" at bounding box center [503, 132] width 122 height 36
click at [535, 138] on textarea "**********" at bounding box center [503, 132] width 122 height 36
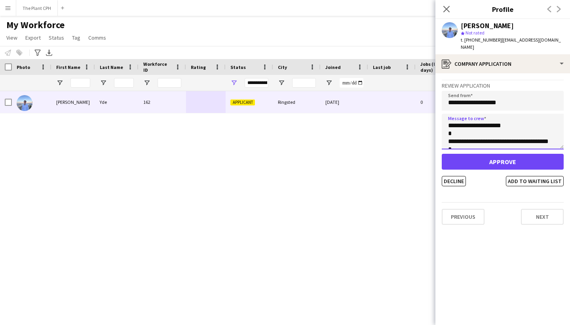
type textarea "**********"
click at [512, 154] on button "Approve" at bounding box center [503, 162] width 122 height 16
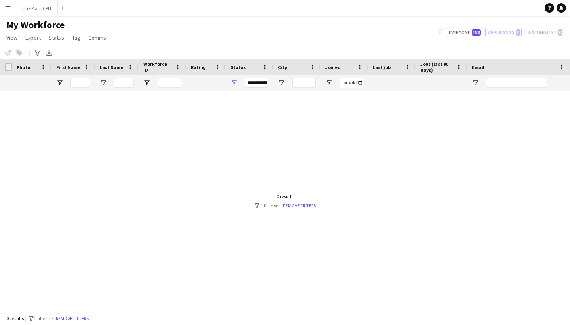
click at [6, 12] on button "Menu" at bounding box center [8, 8] width 16 height 16
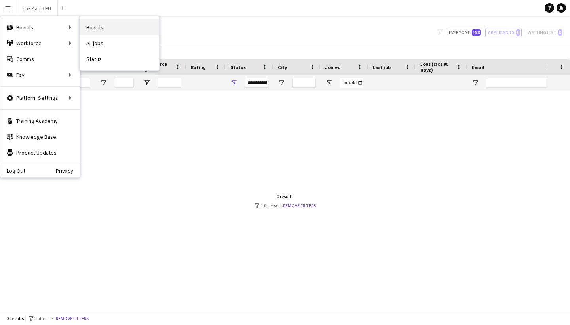
click at [103, 29] on link "Boards" at bounding box center [119, 27] width 79 height 16
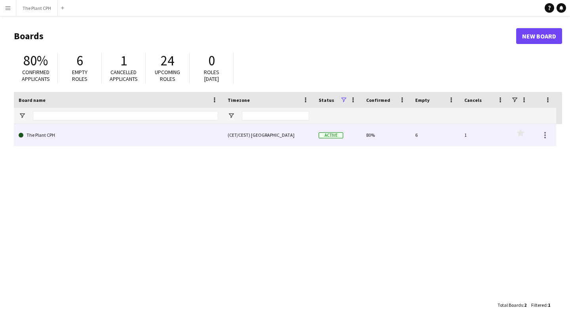
click at [236, 132] on div "(CET/CEST) [GEOGRAPHIC_DATA]" at bounding box center [268, 135] width 91 height 22
click at [51, 136] on link "The Plant CPH" at bounding box center [119, 135] width 200 height 22
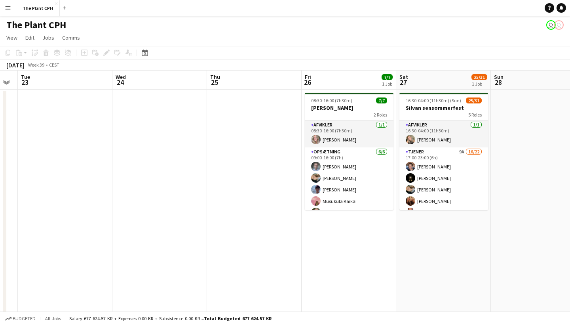
scroll to position [0, 271]
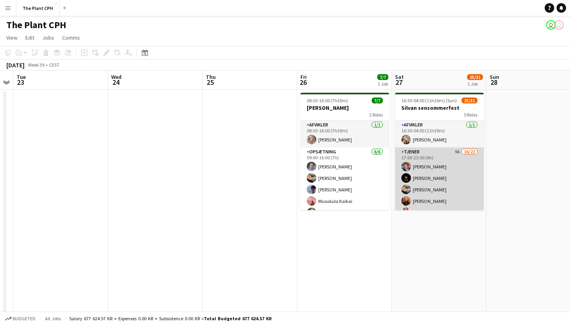
click at [416, 164] on app-card-role "Tjener 9A 16/22 17:00-23:00 (6h) [PERSON_NAME] [PERSON_NAME] [PERSON_NAME] [PER…" at bounding box center [439, 283] width 89 height 273
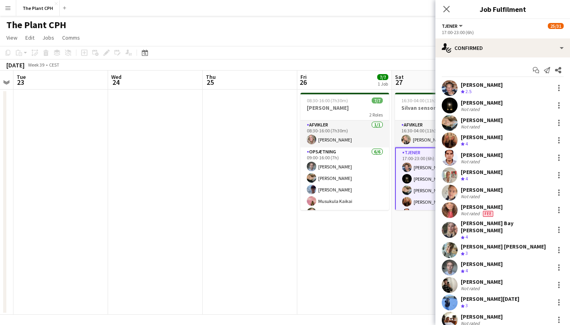
click at [401, 256] on app-date-cell "16:30-04:00 (11h30m) (Sun) 25/31 Silvan sensommerfest 5 Roles Afvikler [DATE] 1…" at bounding box center [439, 202] width 95 height 225
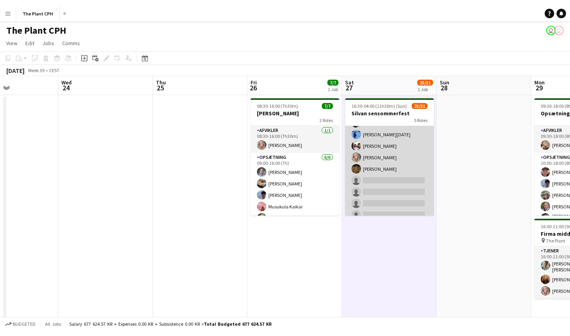
scroll to position [181, 0]
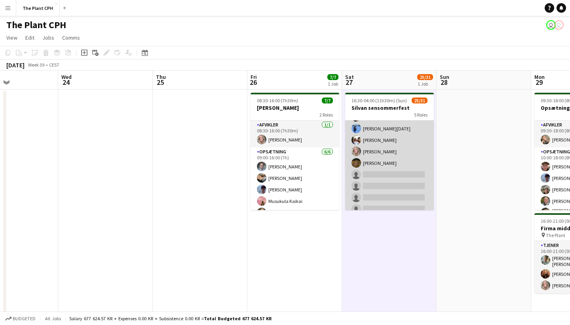
click at [399, 178] on app-card-role "Tjener 9A 16/22 17:00-23:00 (6h) [PERSON_NAME] [PERSON_NAME] [PERSON_NAME] [PER…" at bounding box center [389, 103] width 89 height 273
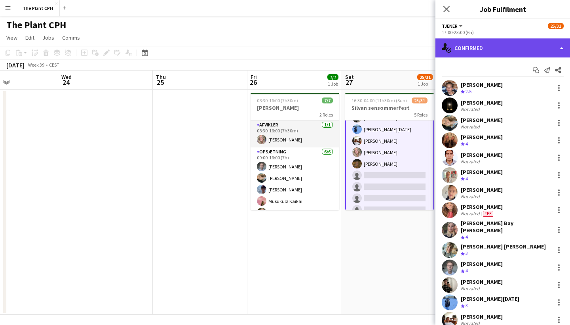
click at [511, 47] on div "single-neutral-actions-check-2 Confirmed" at bounding box center [503, 47] width 135 height 19
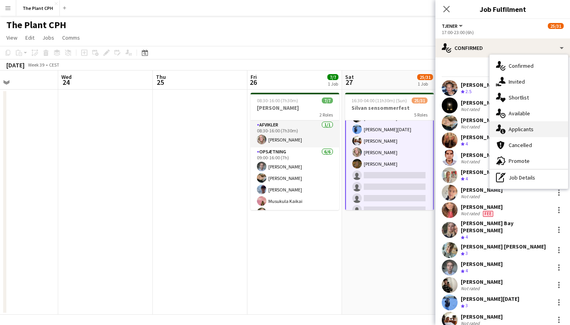
click at [528, 123] on div "single-neutral-actions-information Applicants" at bounding box center [529, 129] width 78 height 16
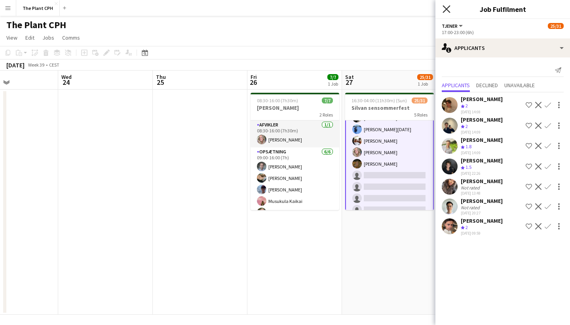
click at [448, 11] on icon "Close pop-in" at bounding box center [447, 9] width 8 height 8
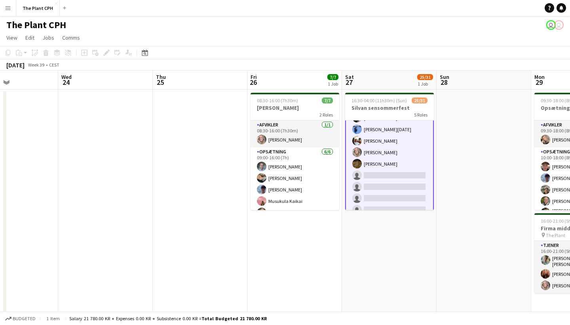
click at [299, 232] on app-date-cell "08:30-16:00 (7h30m) 7/7 [PERSON_NAME] 2 Roles Afvikler [DATE] 08:30-16:00 (7h30…" at bounding box center [295, 202] width 95 height 225
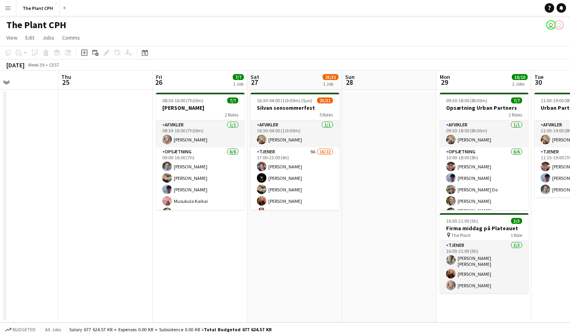
scroll to position [0, 0]
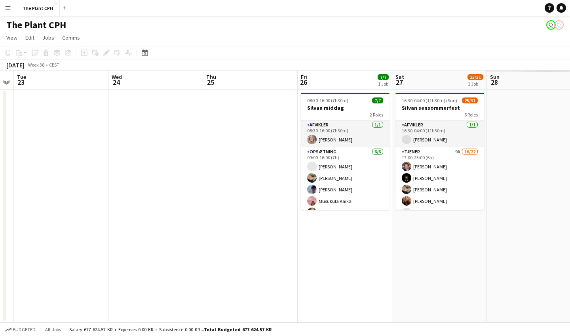
scroll to position [0, 379]
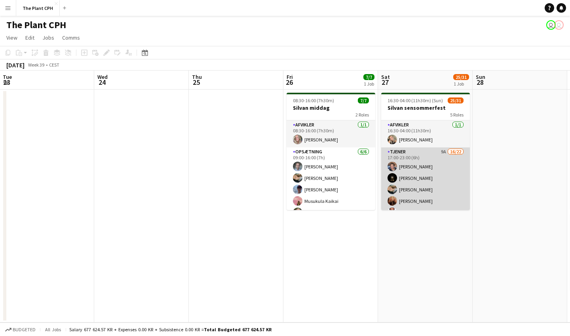
click at [408, 160] on app-card-role "Tjener 9A 16/22 17:00-23:00 (6h) [PERSON_NAME] [PERSON_NAME] [PERSON_NAME] [PER…" at bounding box center [426, 281] width 89 height 268
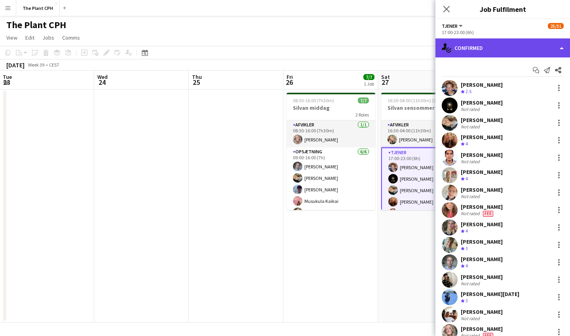
click at [494, 52] on div "single-neutral-actions-check-2 Confirmed" at bounding box center [503, 47] width 135 height 19
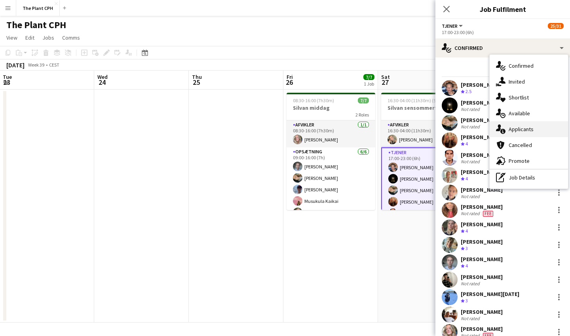
click at [511, 124] on div "single-neutral-actions-information Applicants" at bounding box center [529, 129] width 78 height 16
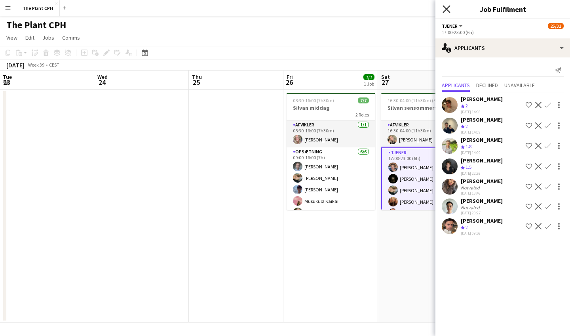
click at [449, 9] on icon "Close pop-in" at bounding box center [447, 9] width 8 height 8
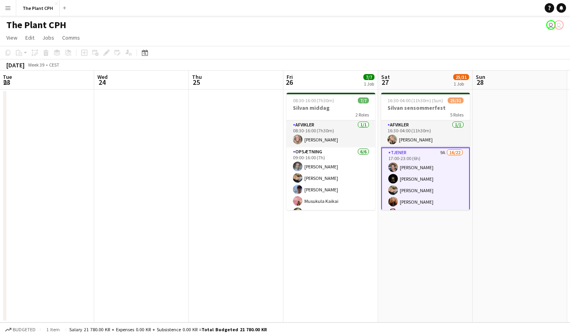
scroll to position [0, 0]
click at [320, 250] on app-date-cell "08:30-16:00 (7h30m) 7/7 [PERSON_NAME] 2 Roles Afvikler [DATE] 08:30-16:00 (7h30…" at bounding box center [331, 206] width 95 height 233
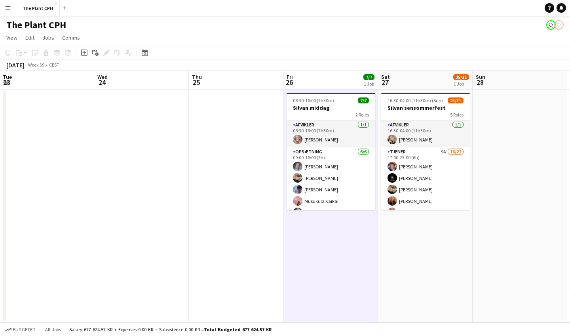
click at [147, 149] on app-date-cell at bounding box center [141, 206] width 95 height 233
